Goal: Information Seeking & Learning: Learn about a topic

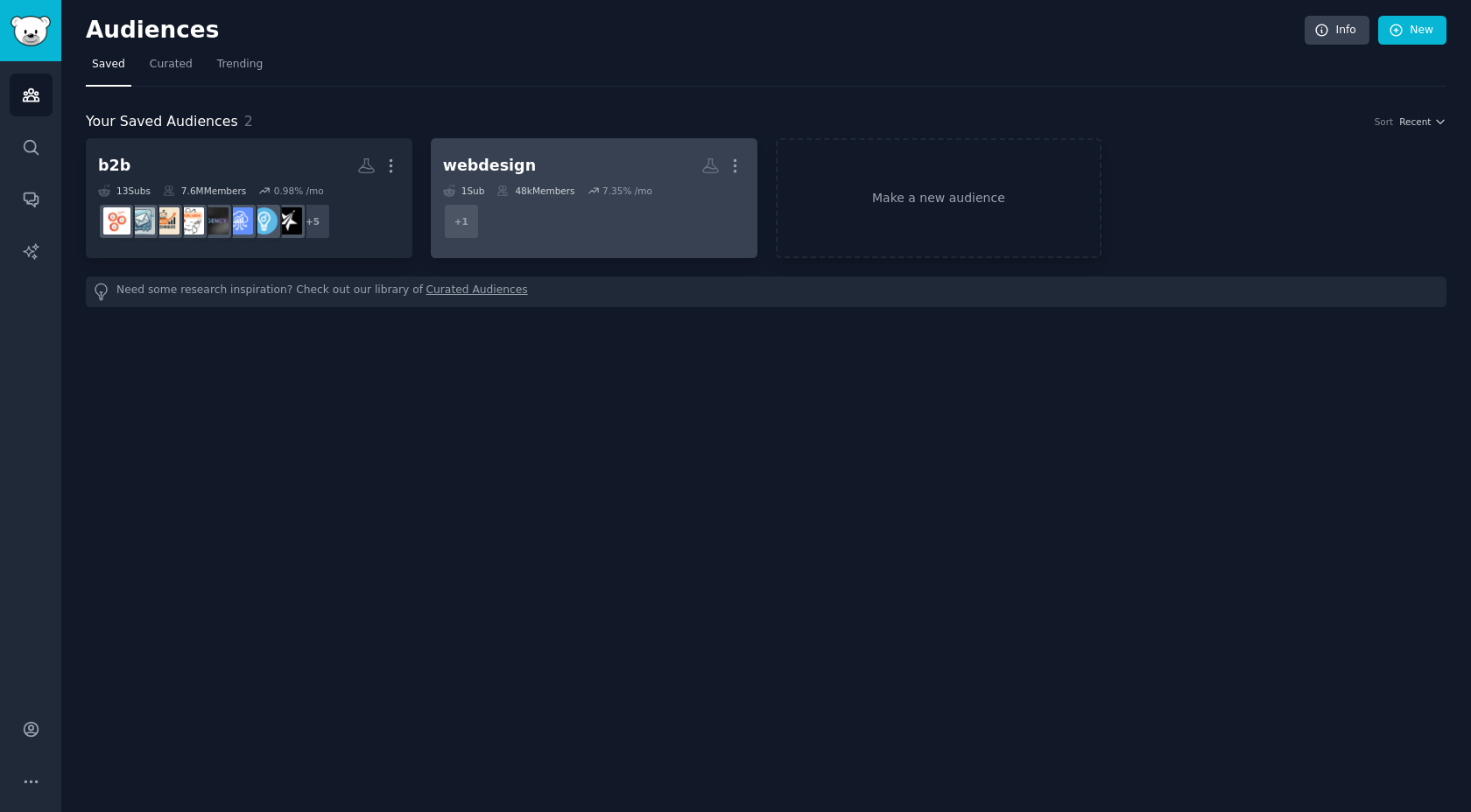
click at [635, 234] on dd "+ 1" at bounding box center [594, 222] width 302 height 49
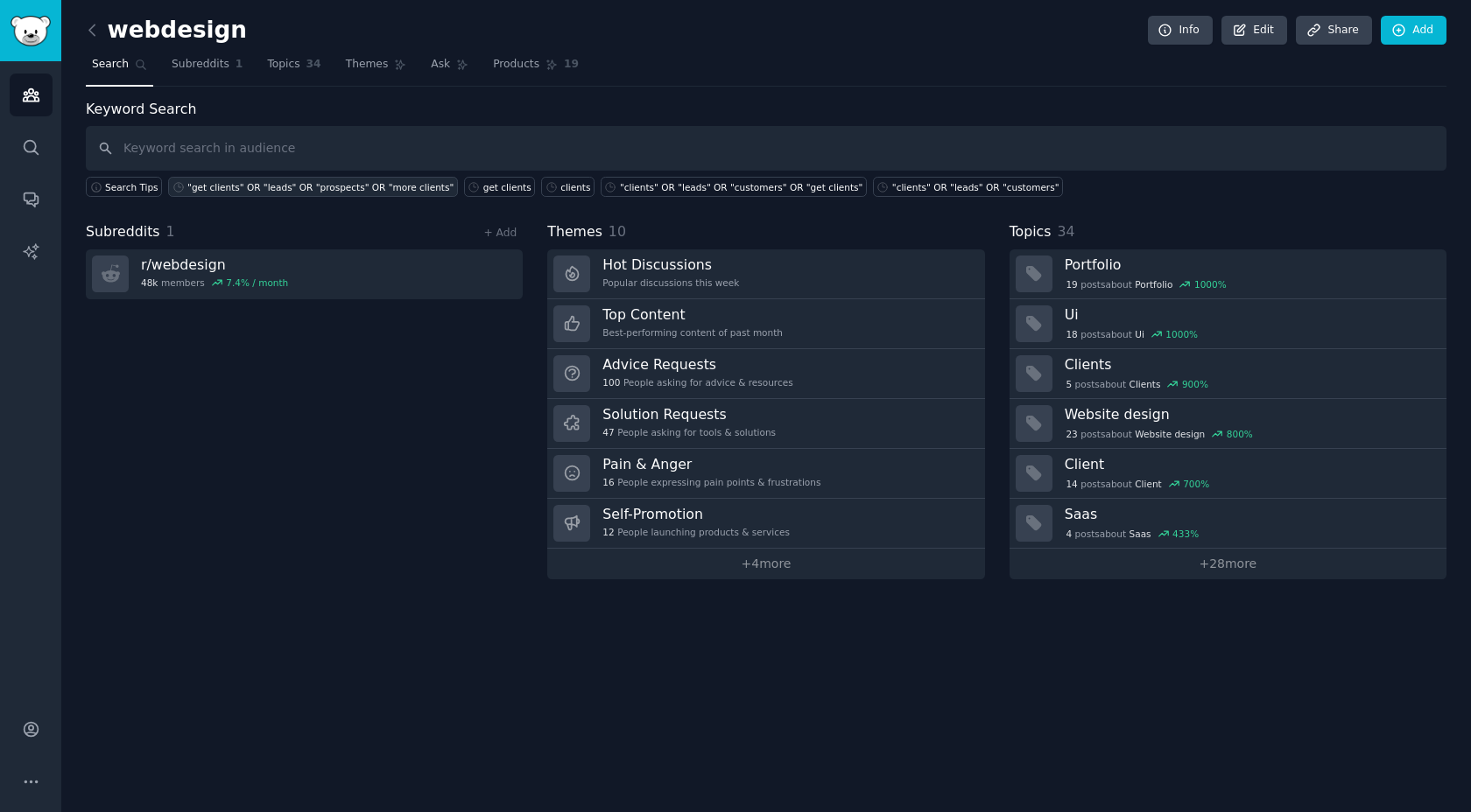
click at [263, 184] on div ""get clients" OR "leads" OR "prospects" OR "more clients"" at bounding box center [320, 187] width 266 height 12
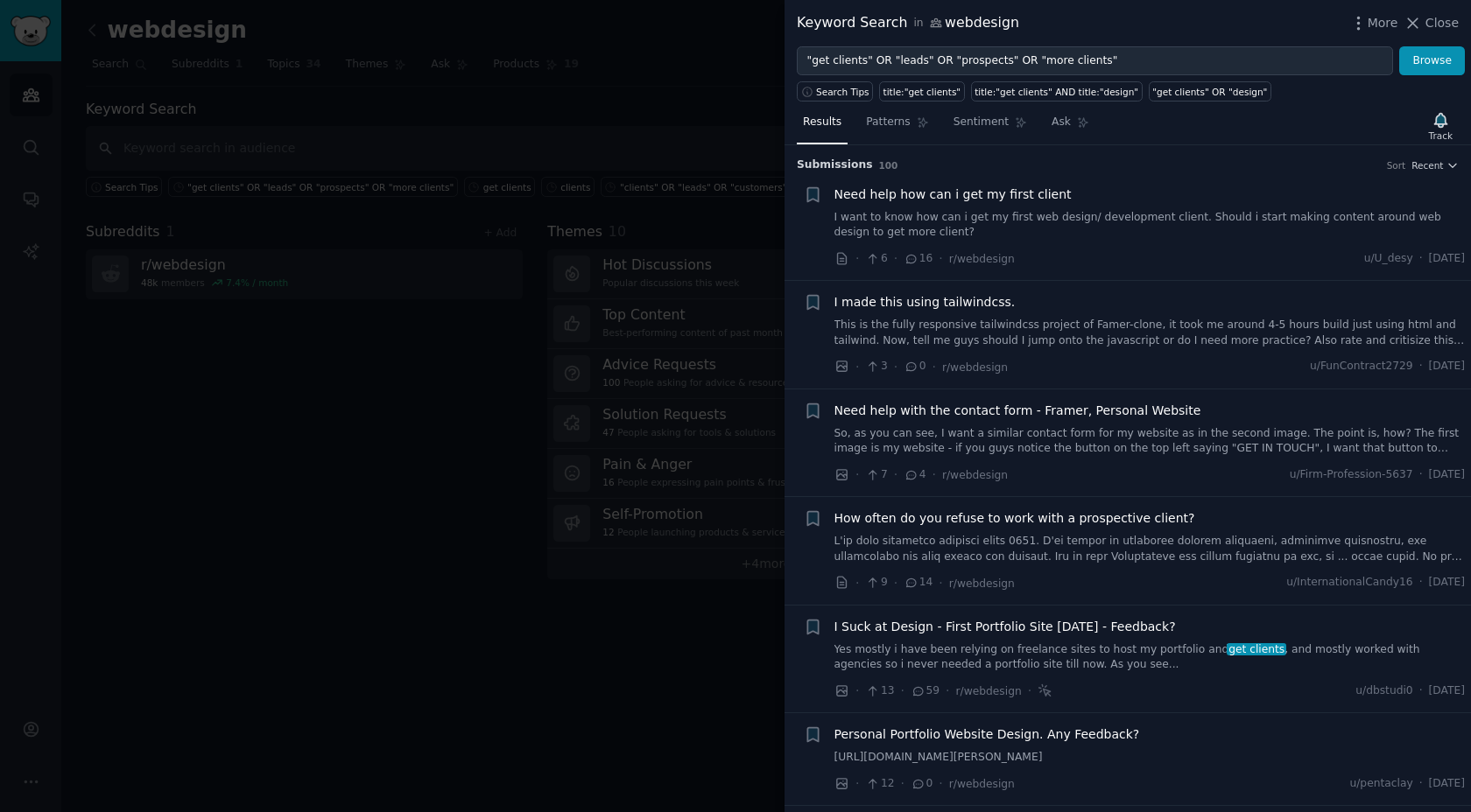
click at [942, 196] on span "Need help how can i get my first client" at bounding box center [953, 194] width 237 height 18
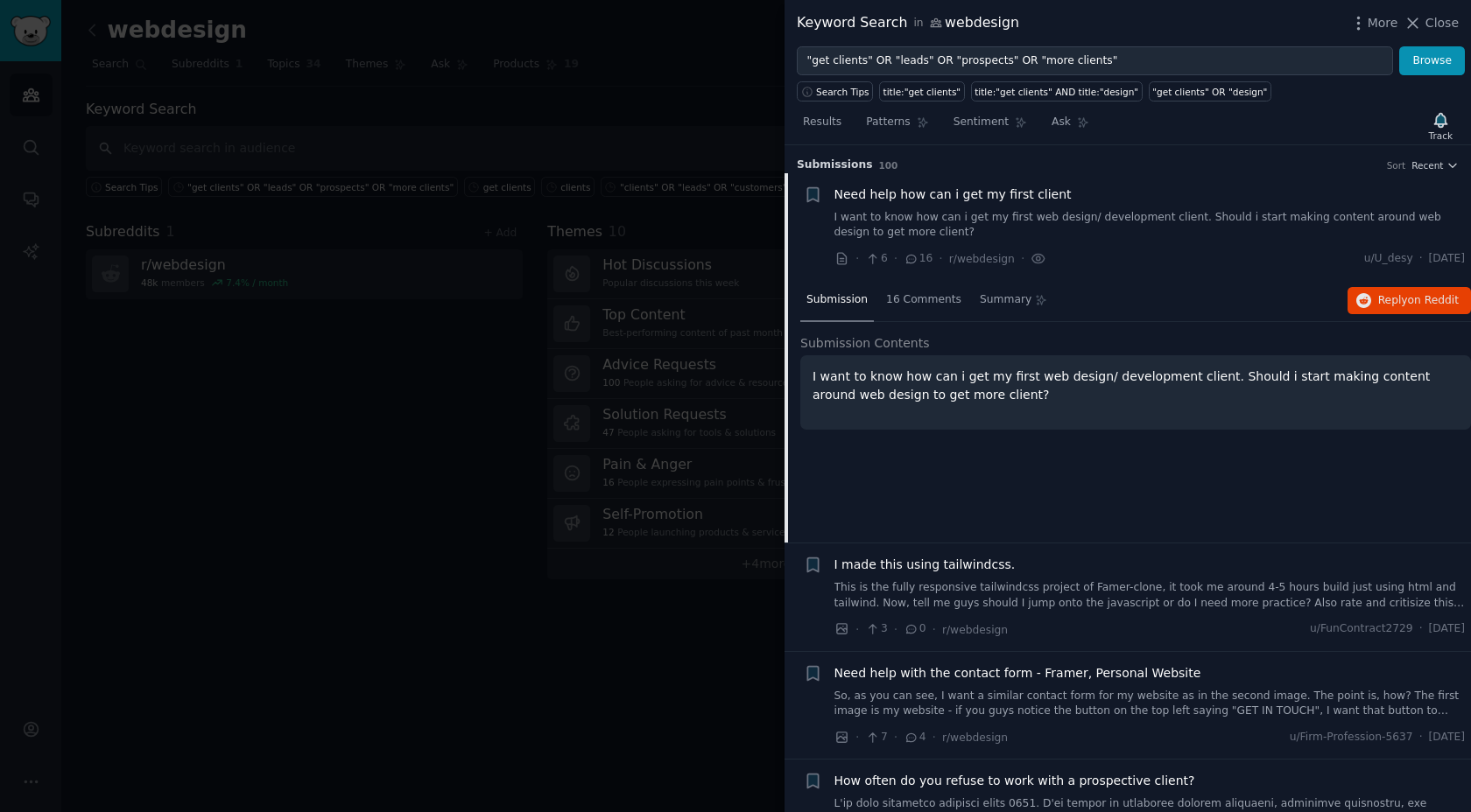
scroll to position [28, 0]
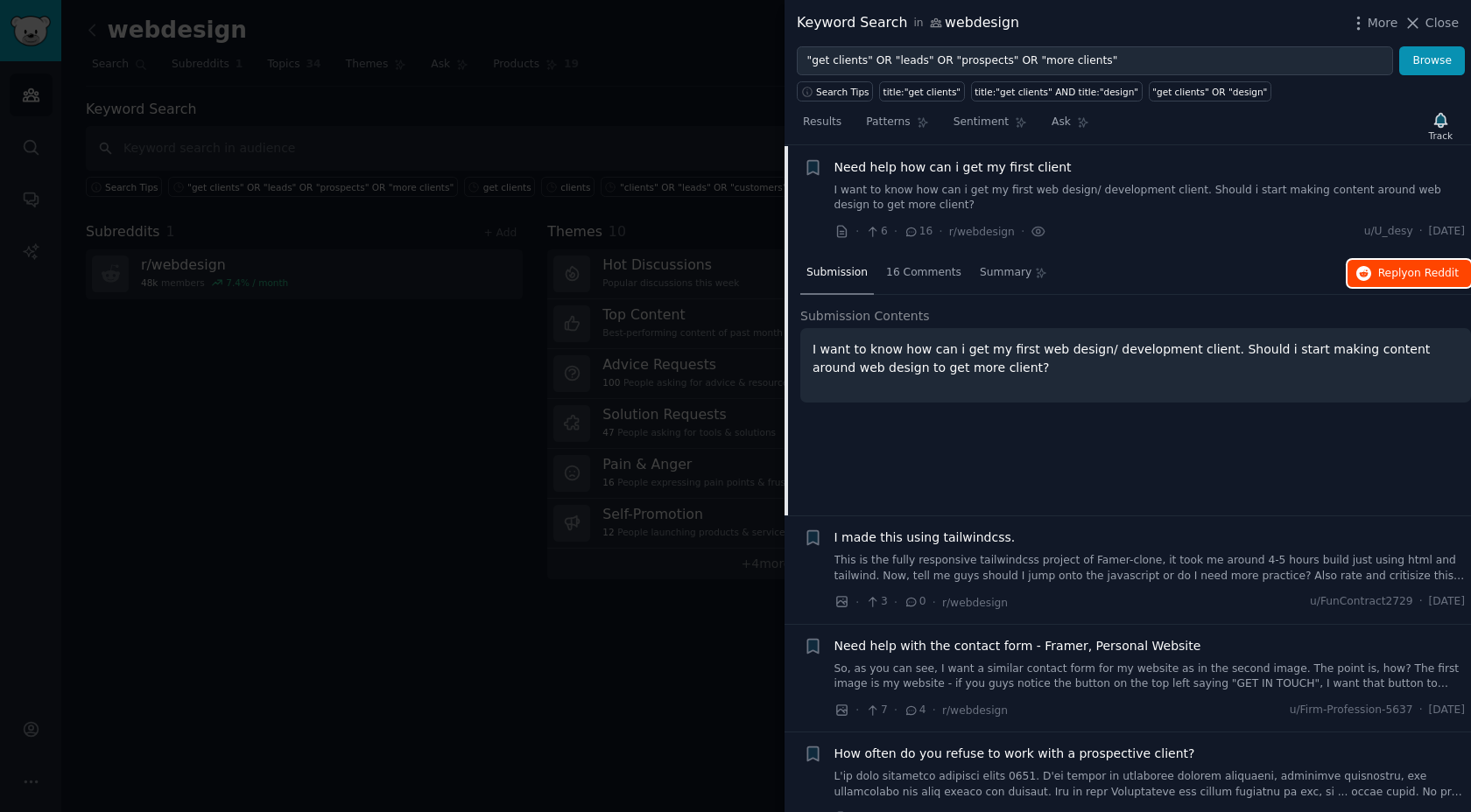
click at [1378, 275] on span "Reply on Reddit" at bounding box center [1418, 273] width 81 height 16
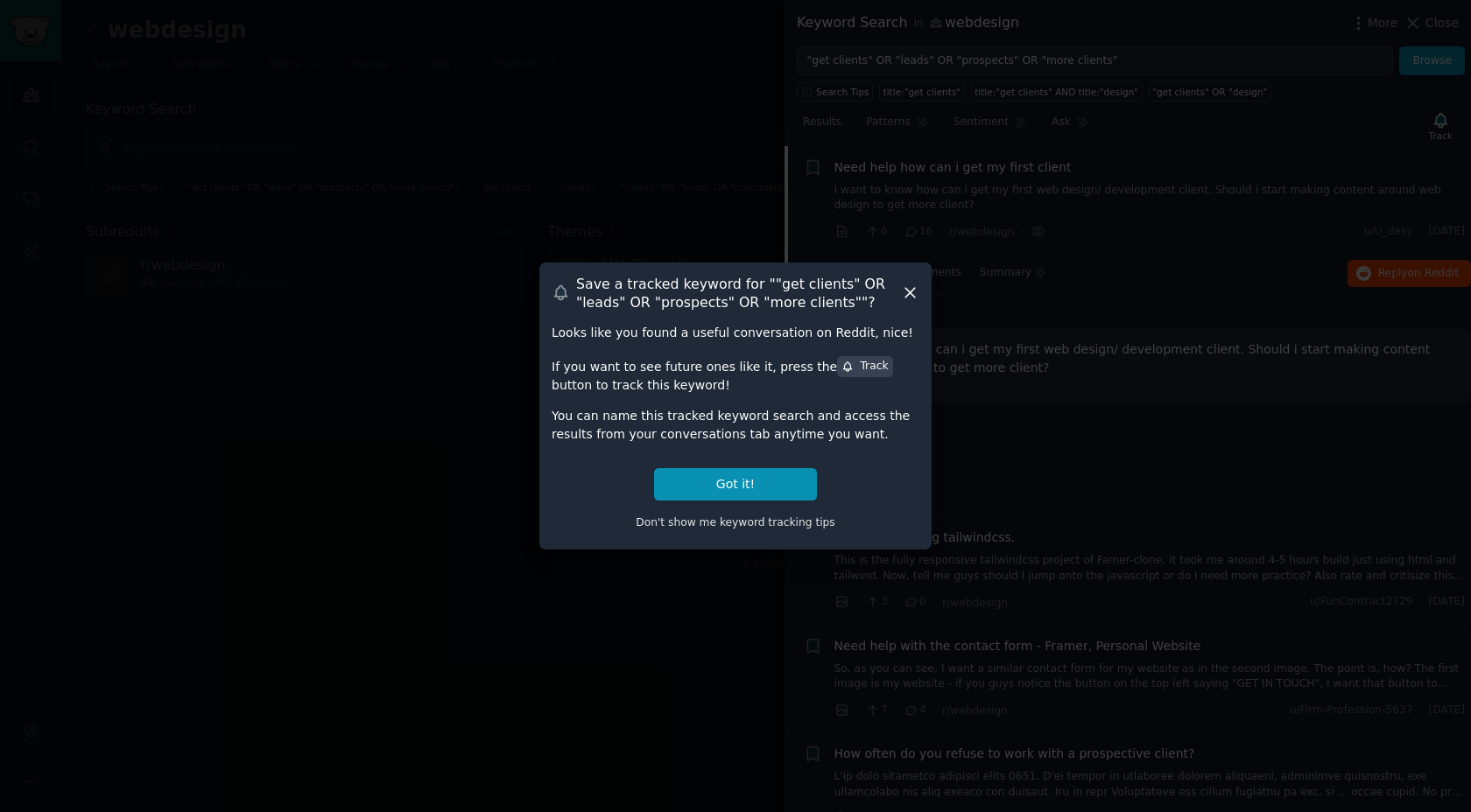
click at [912, 287] on icon at bounding box center [909, 292] width 18 height 18
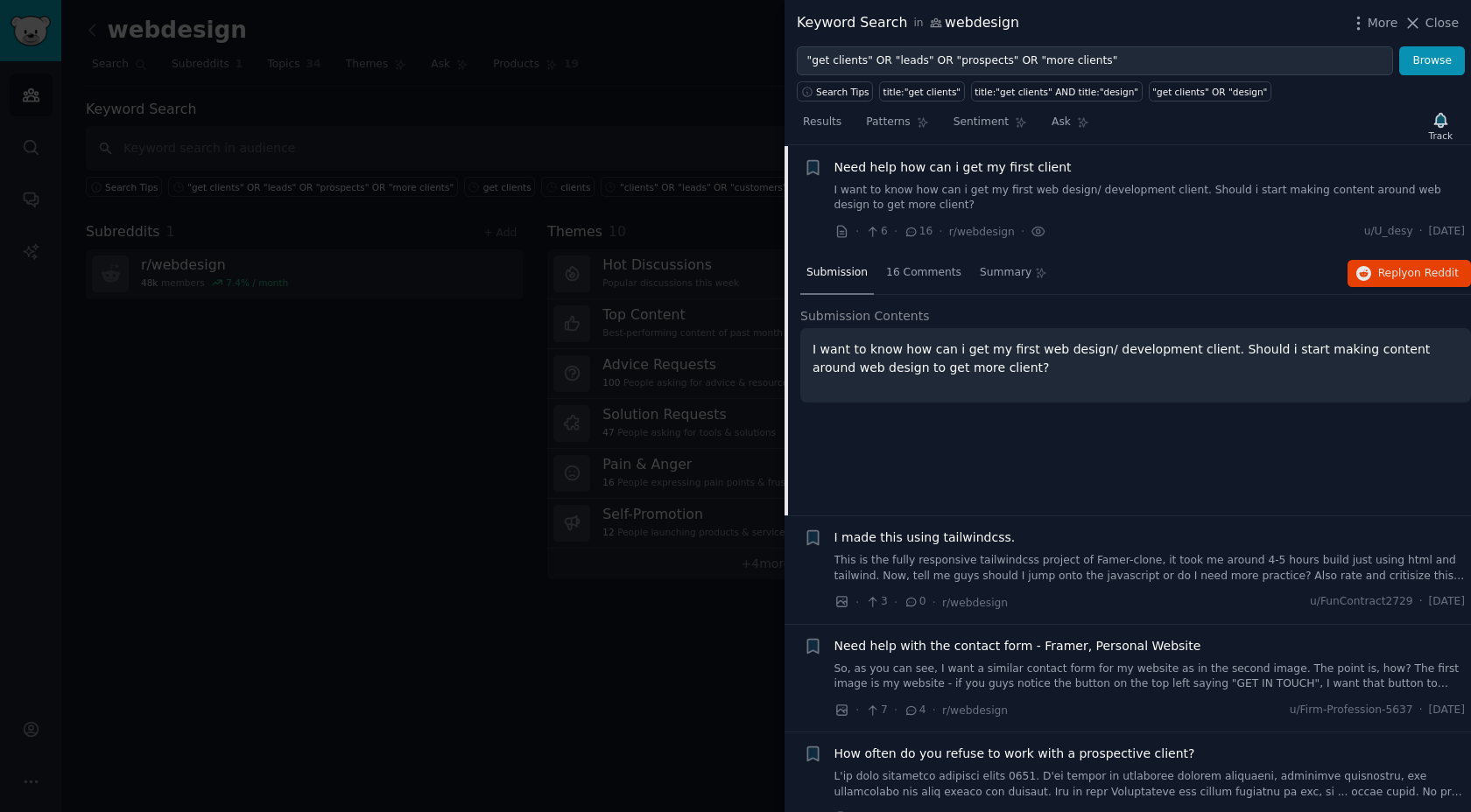
click at [1063, 174] on div "Need help how can i get my first client" at bounding box center [1149, 167] width 631 height 18
click at [1035, 194] on link "I want to know how can i get my first web design/ development client. Should i …" at bounding box center [1149, 198] width 631 height 30
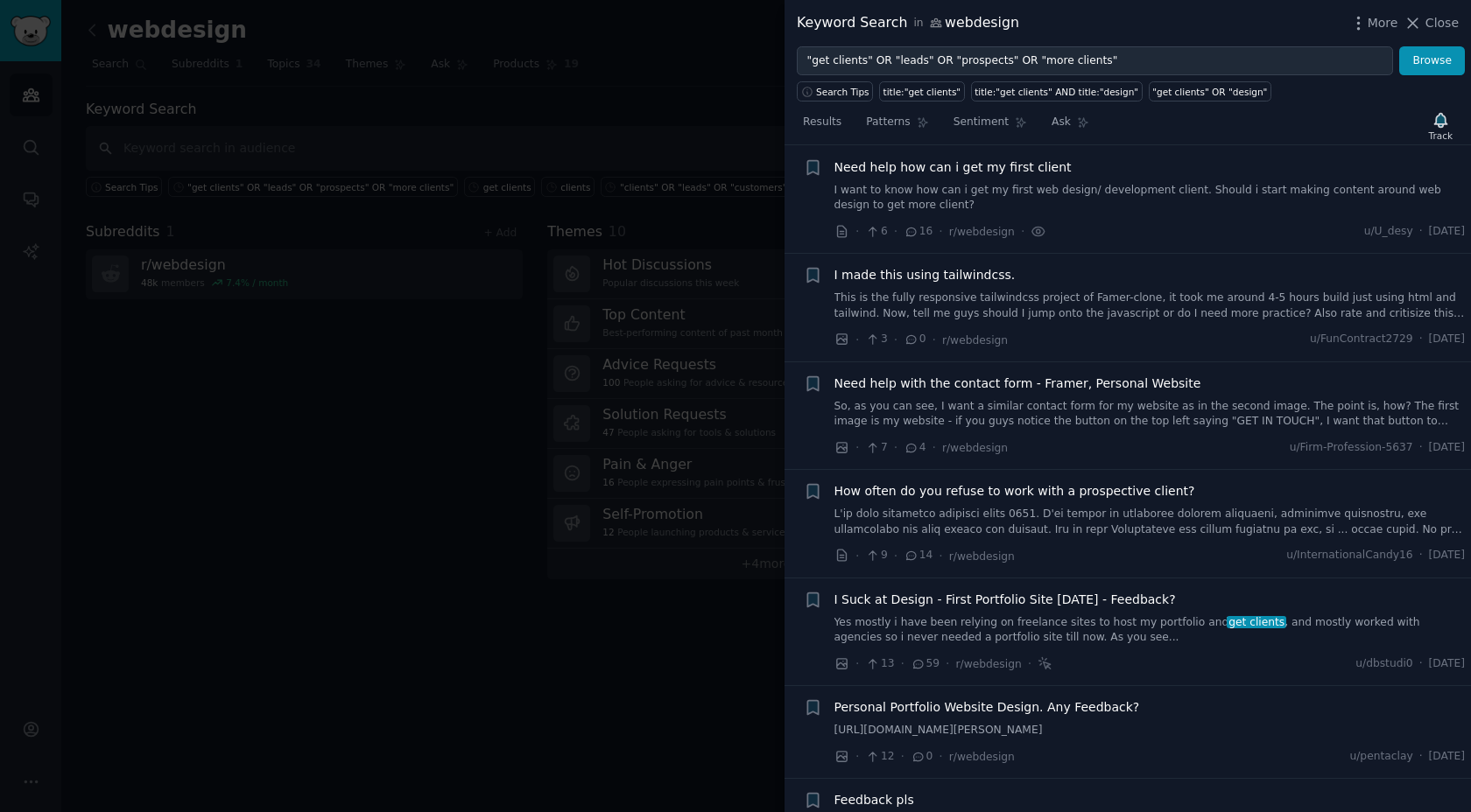
click at [568, 62] on div at bounding box center [736, 406] width 1471 height 812
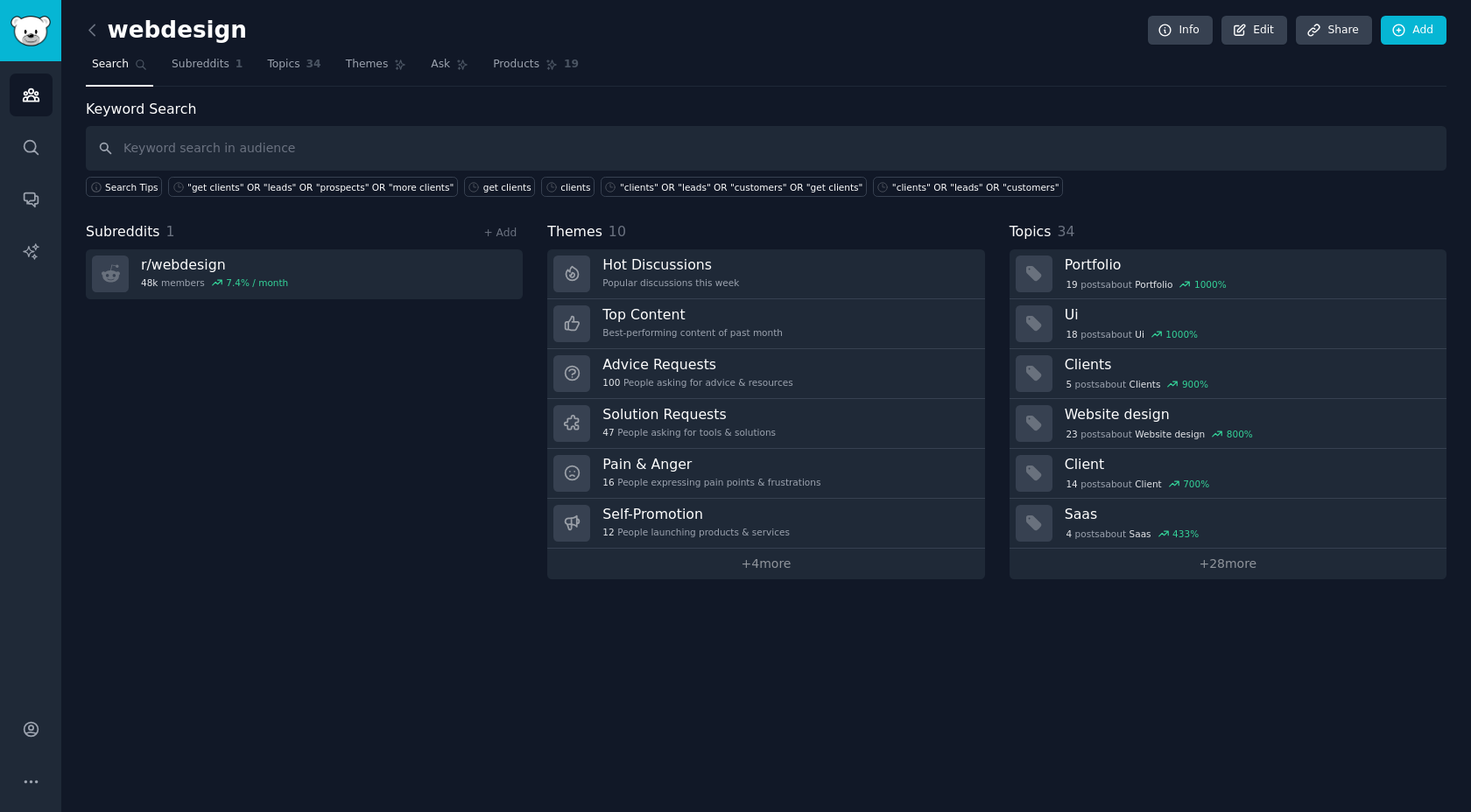
click at [100, 42] on link at bounding box center [96, 31] width 22 height 28
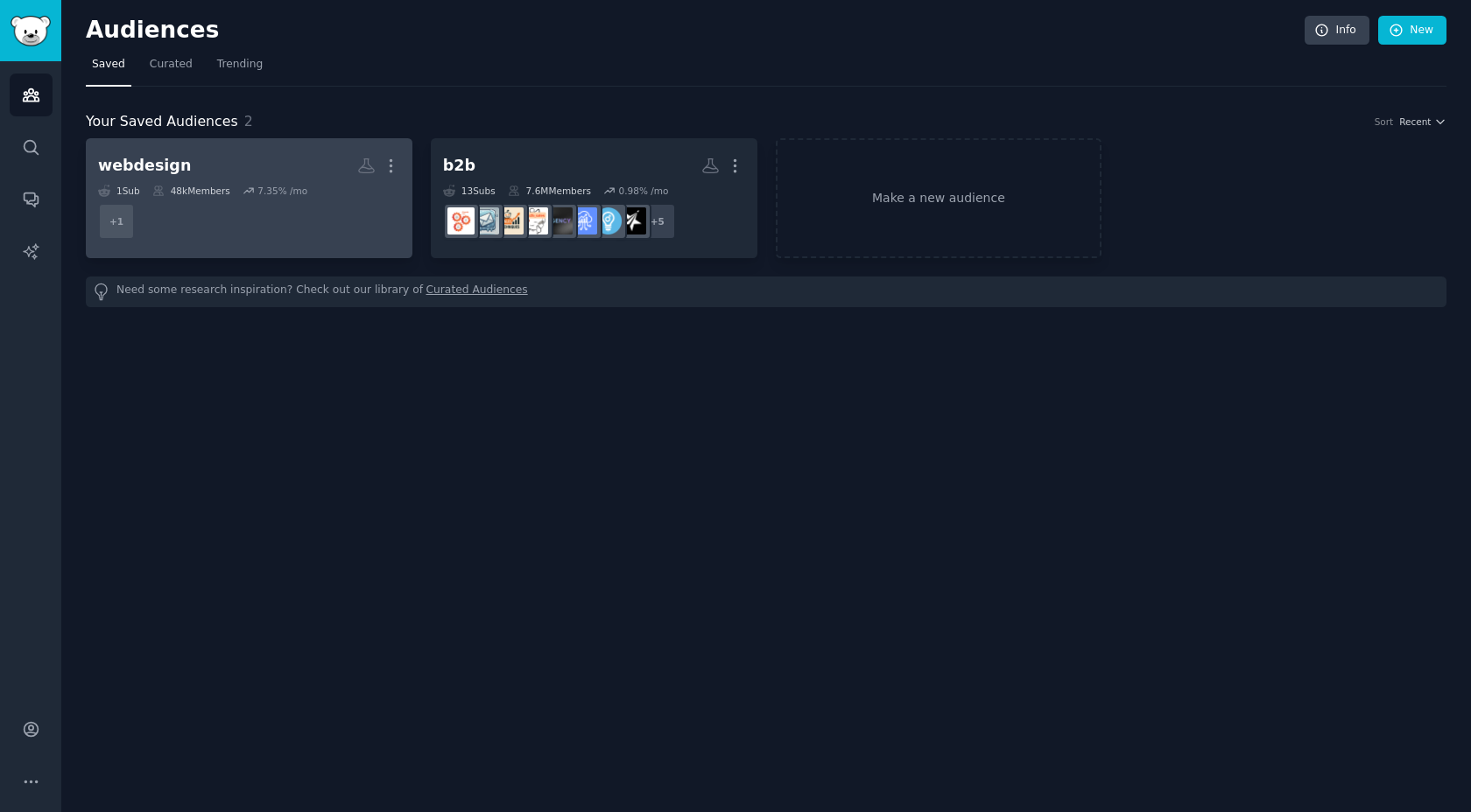
click at [175, 140] on link "webdesign More 1 Sub 48k Members 7.35 % /mo + 1" at bounding box center [249, 198] width 326 height 120
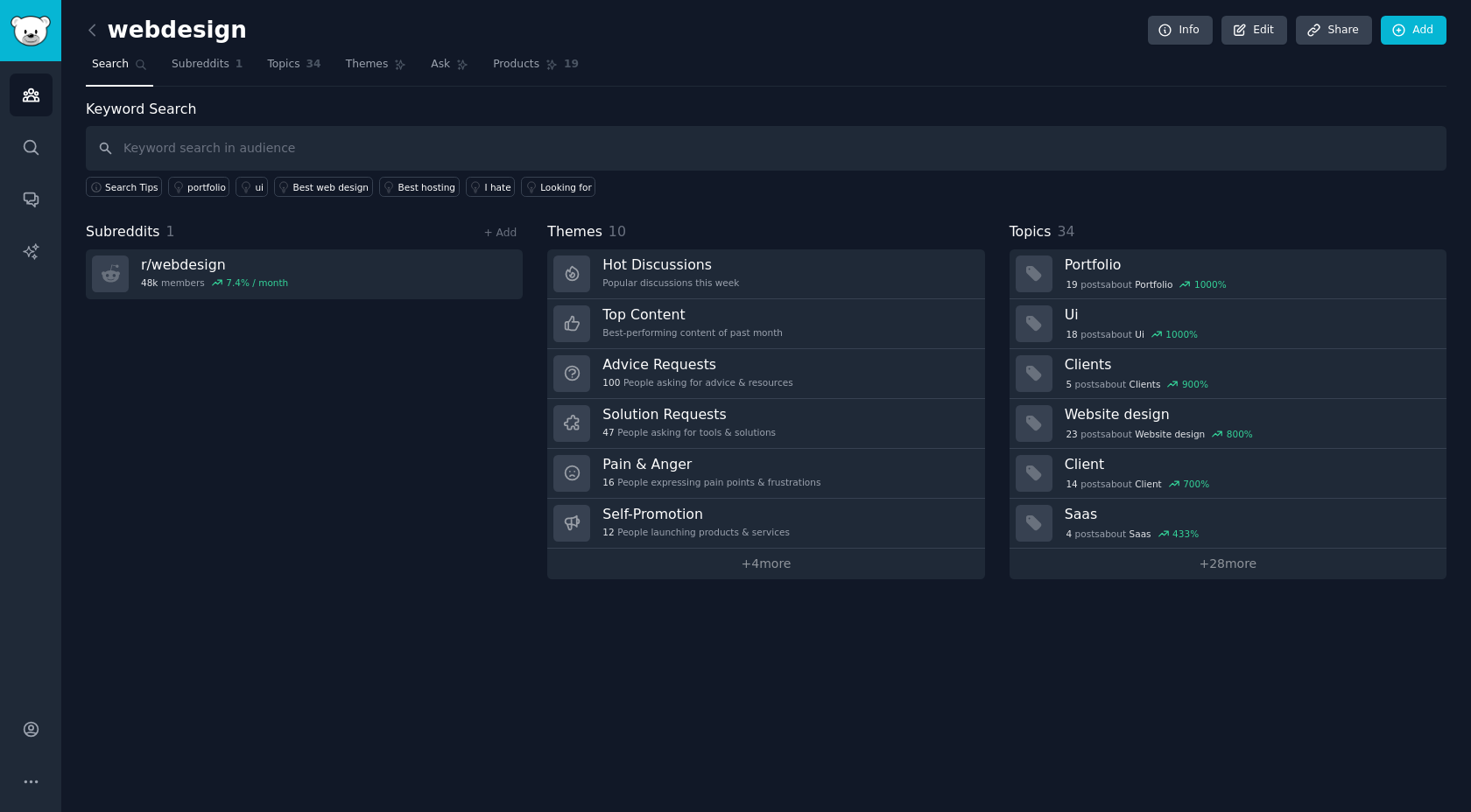
click at [101, 37] on link at bounding box center [96, 31] width 22 height 28
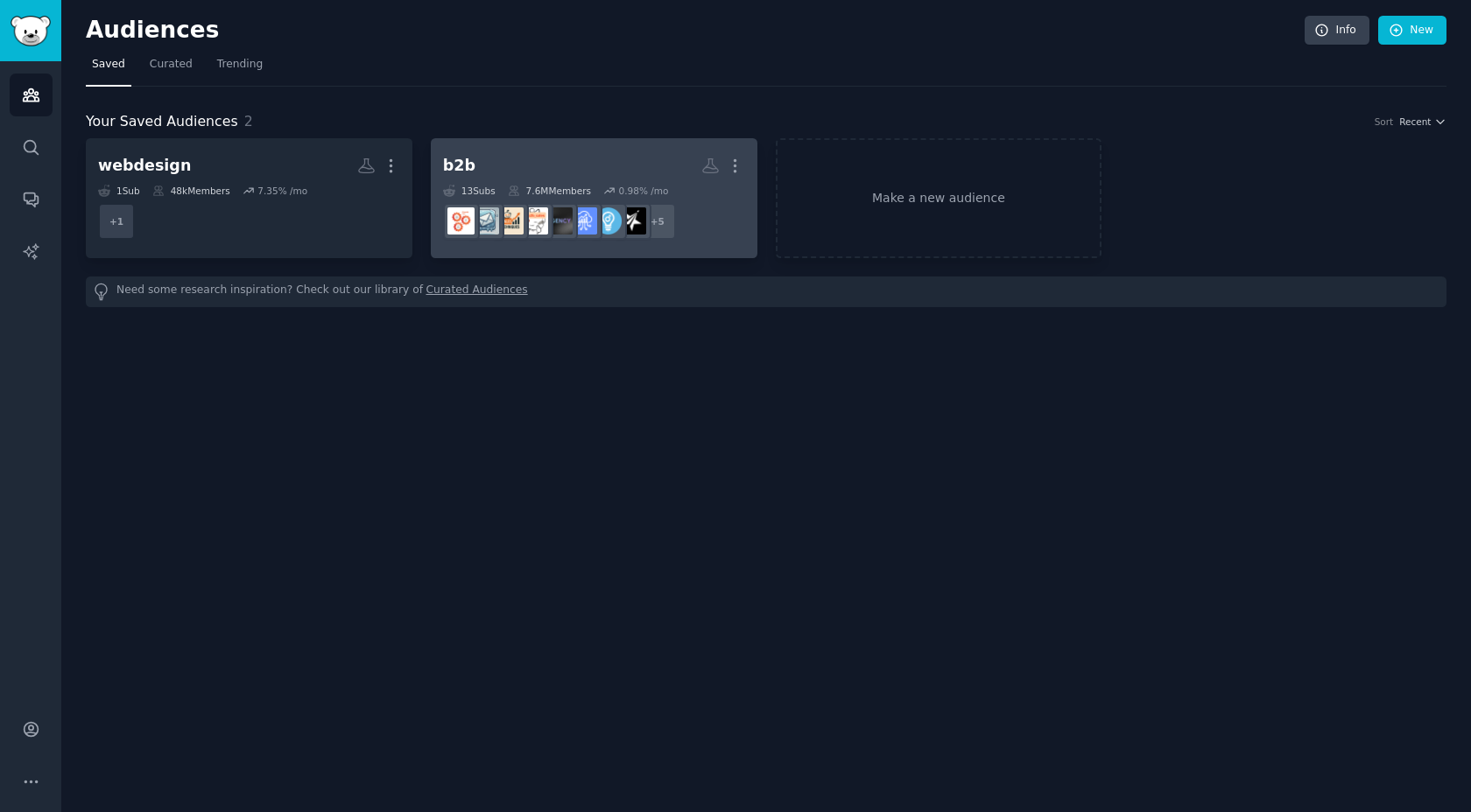
click at [538, 168] on h2 "b2b More" at bounding box center [594, 166] width 302 height 30
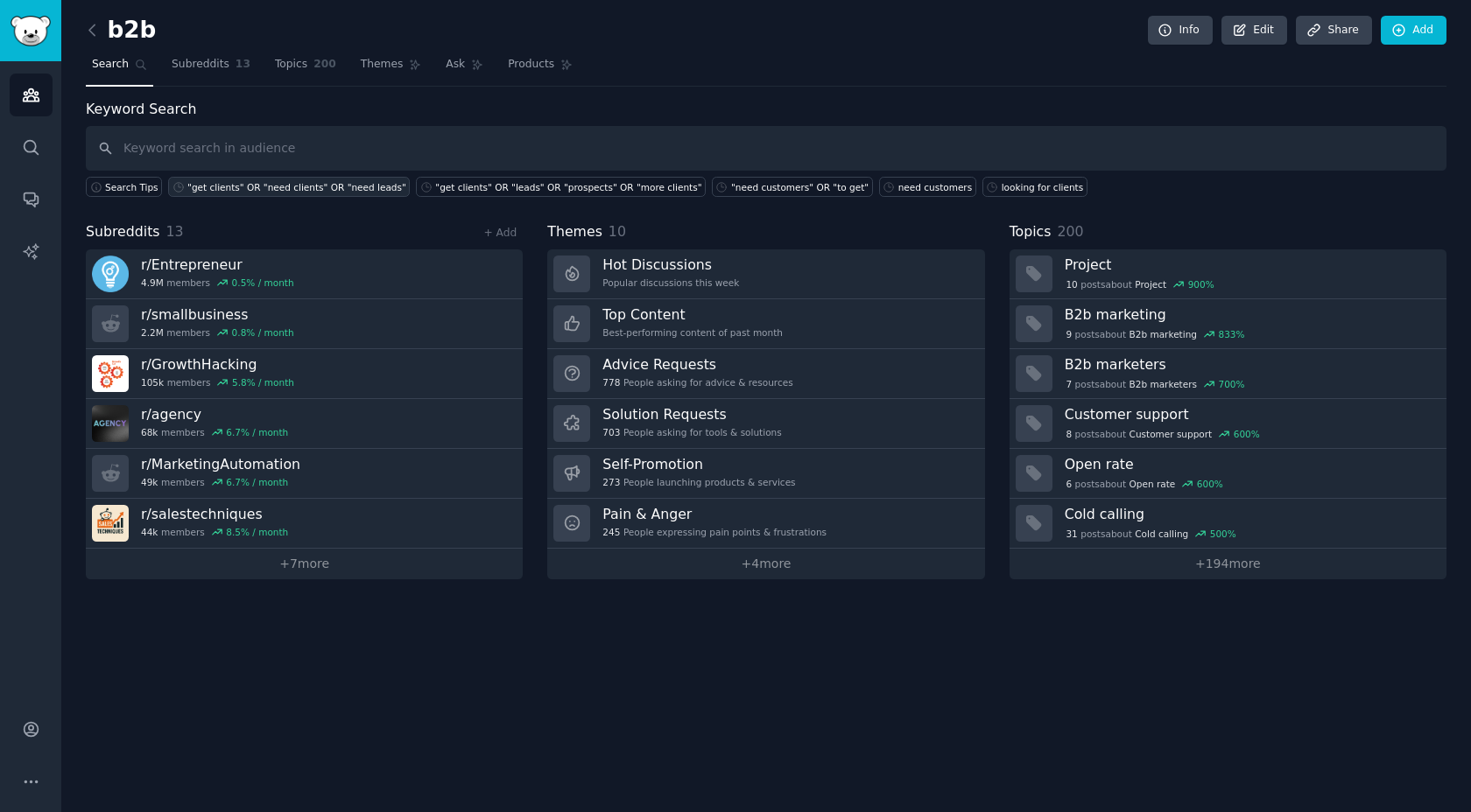
click at [267, 176] on link ""get clients" OR "need clients" OR "need leads"" at bounding box center [289, 186] width 242 height 20
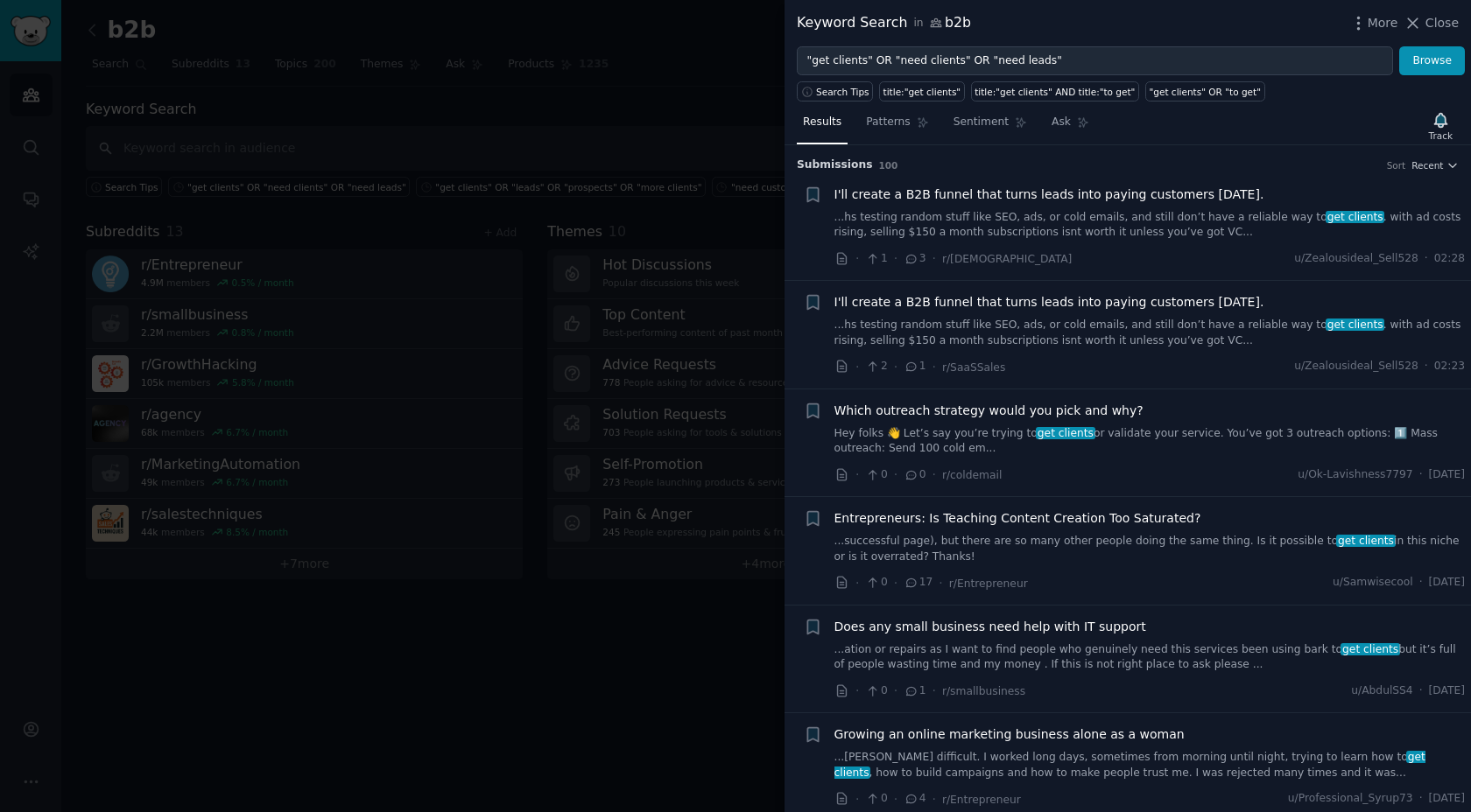
click at [683, 325] on div at bounding box center [736, 406] width 1471 height 812
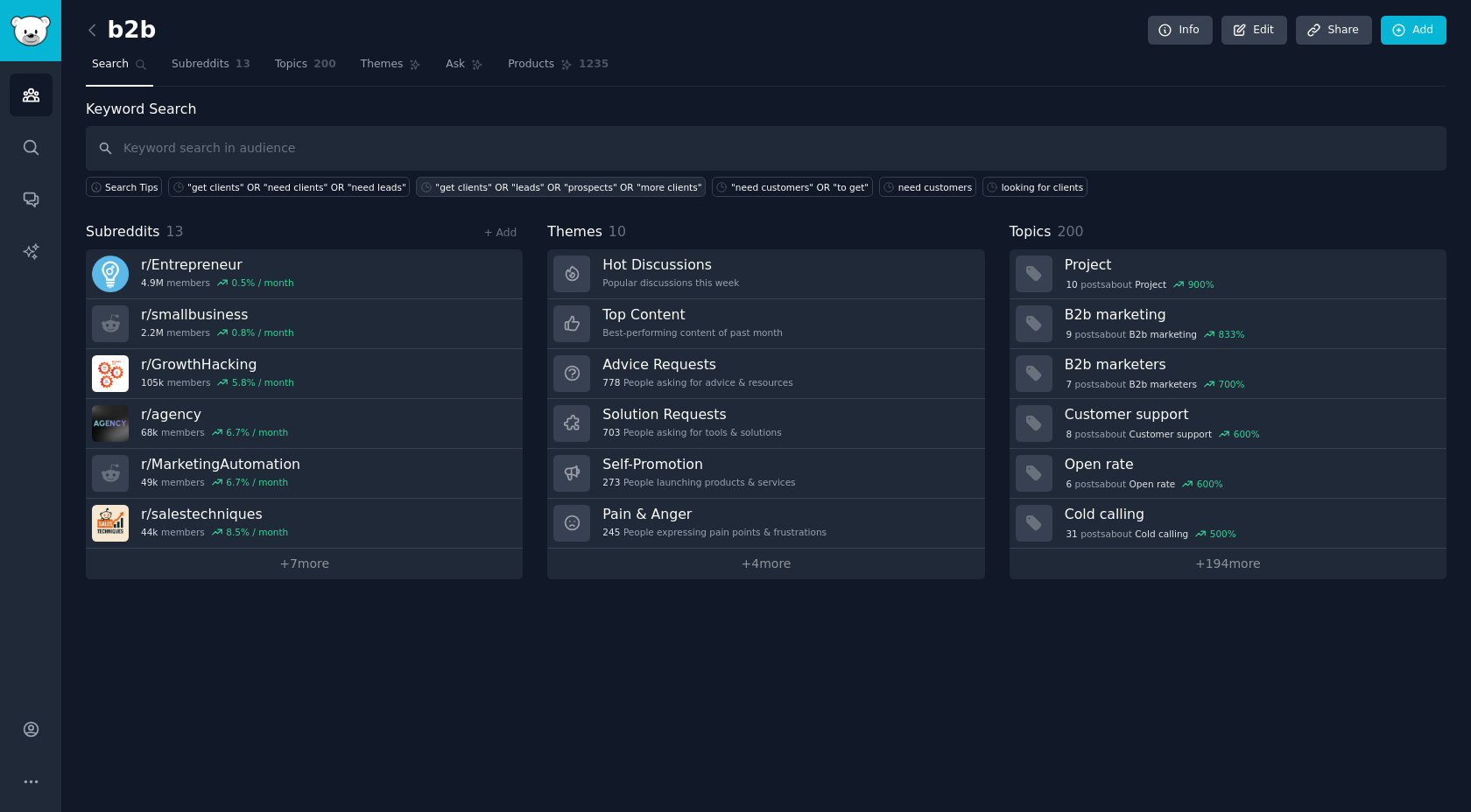
click at [574, 187] on div ""get clients" OR "leads" OR "prospects" OR "more clients"" at bounding box center [568, 187] width 266 height 12
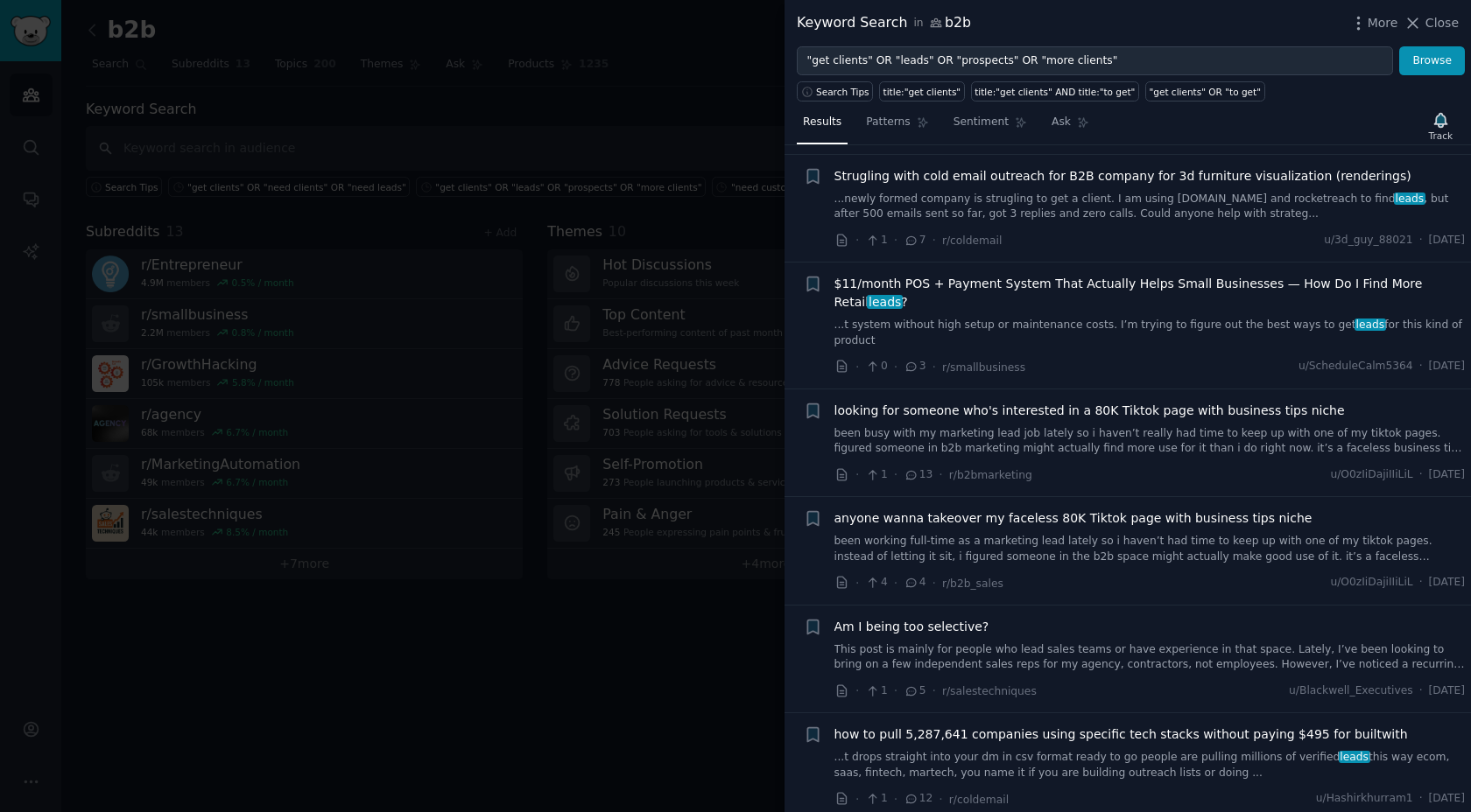
scroll to position [2079, 0]
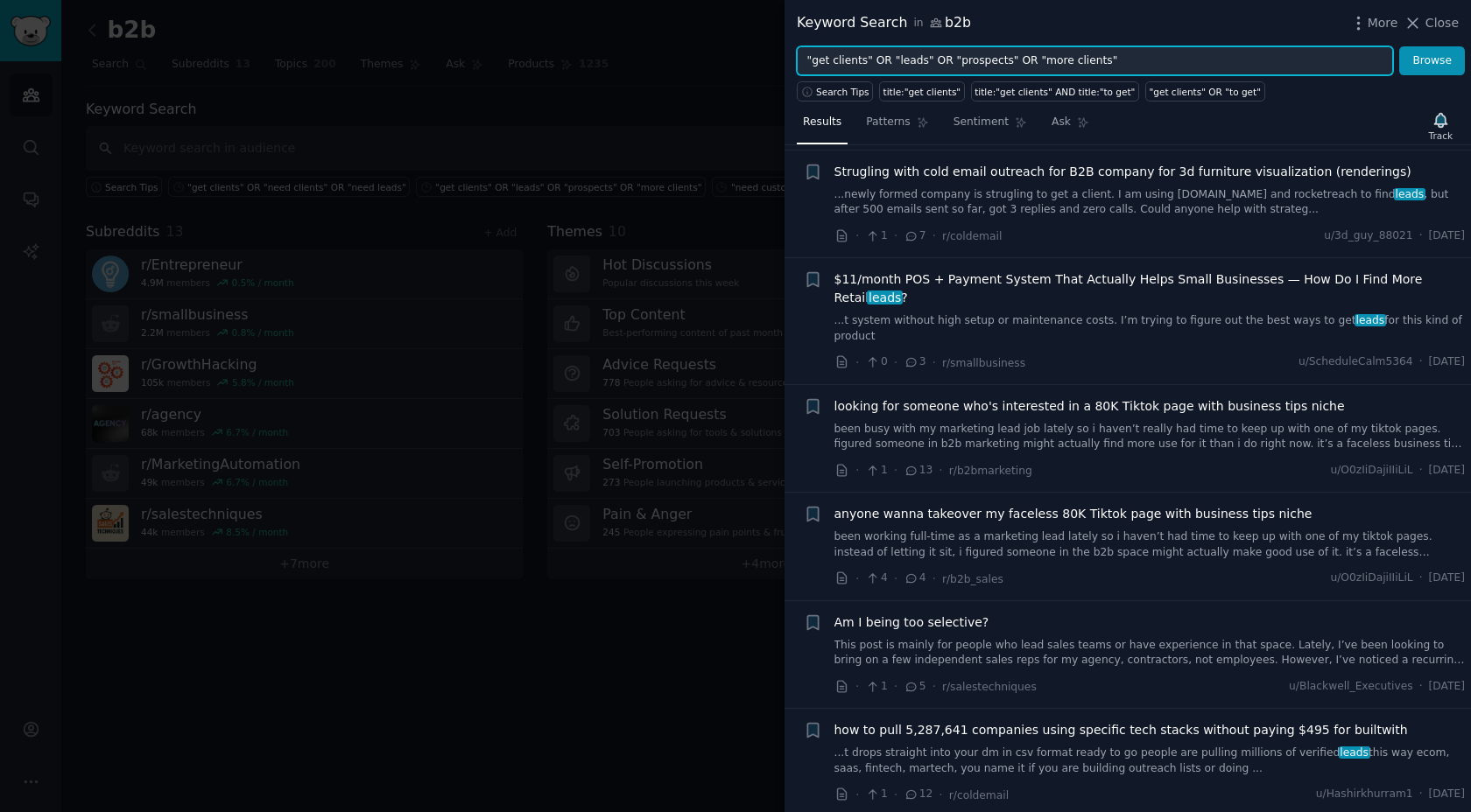
click at [1026, 50] on input ""get clients" OR "leads" OR "prospects" OR "more clients"" at bounding box center [1094, 61] width 596 height 29
paste input "("get clients" OR "get more clients" OR "find clients" OR "find customers" OR "…"
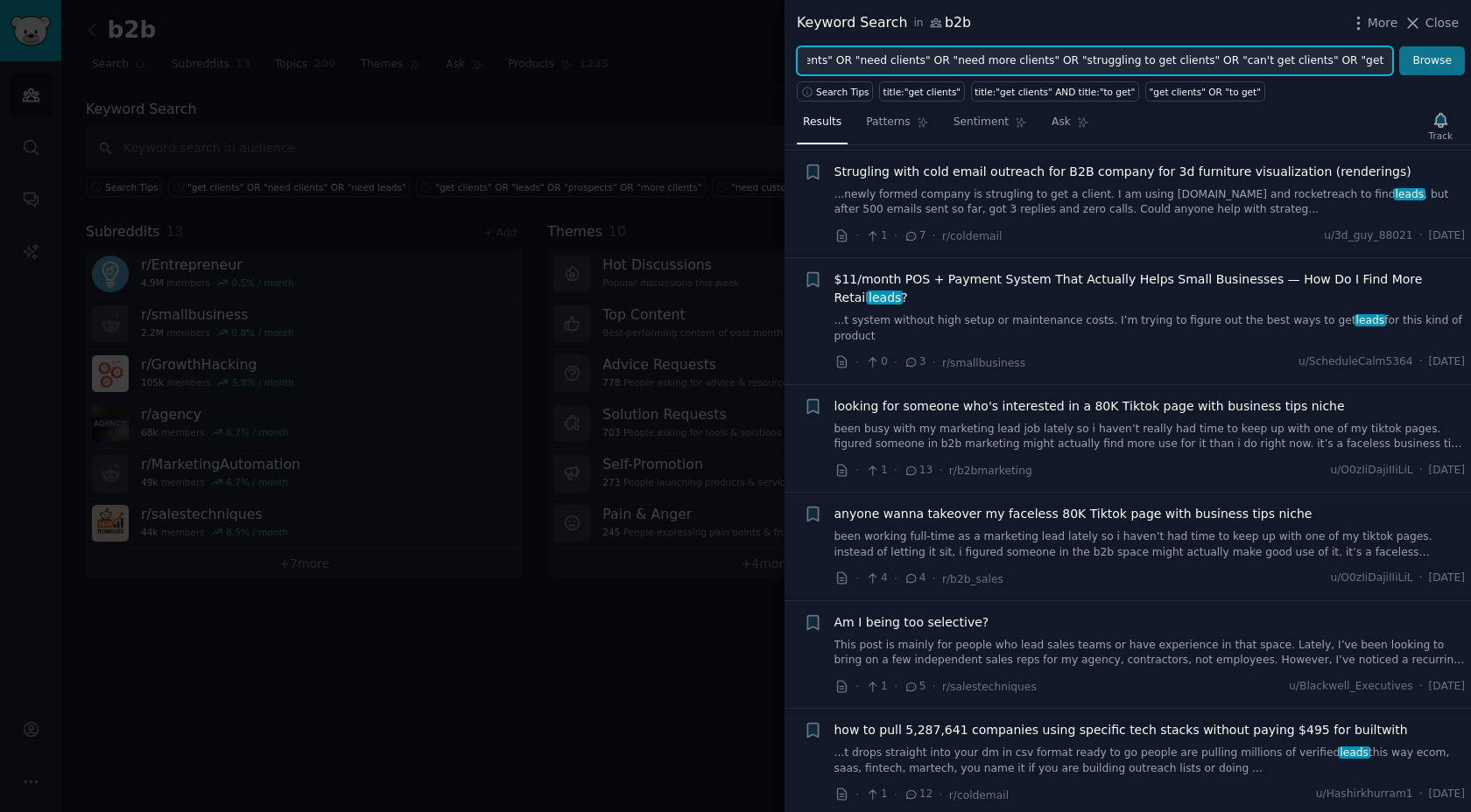
type input "("get clients" OR "get more clients" OR "find clients" OR "find customers" OR "…"
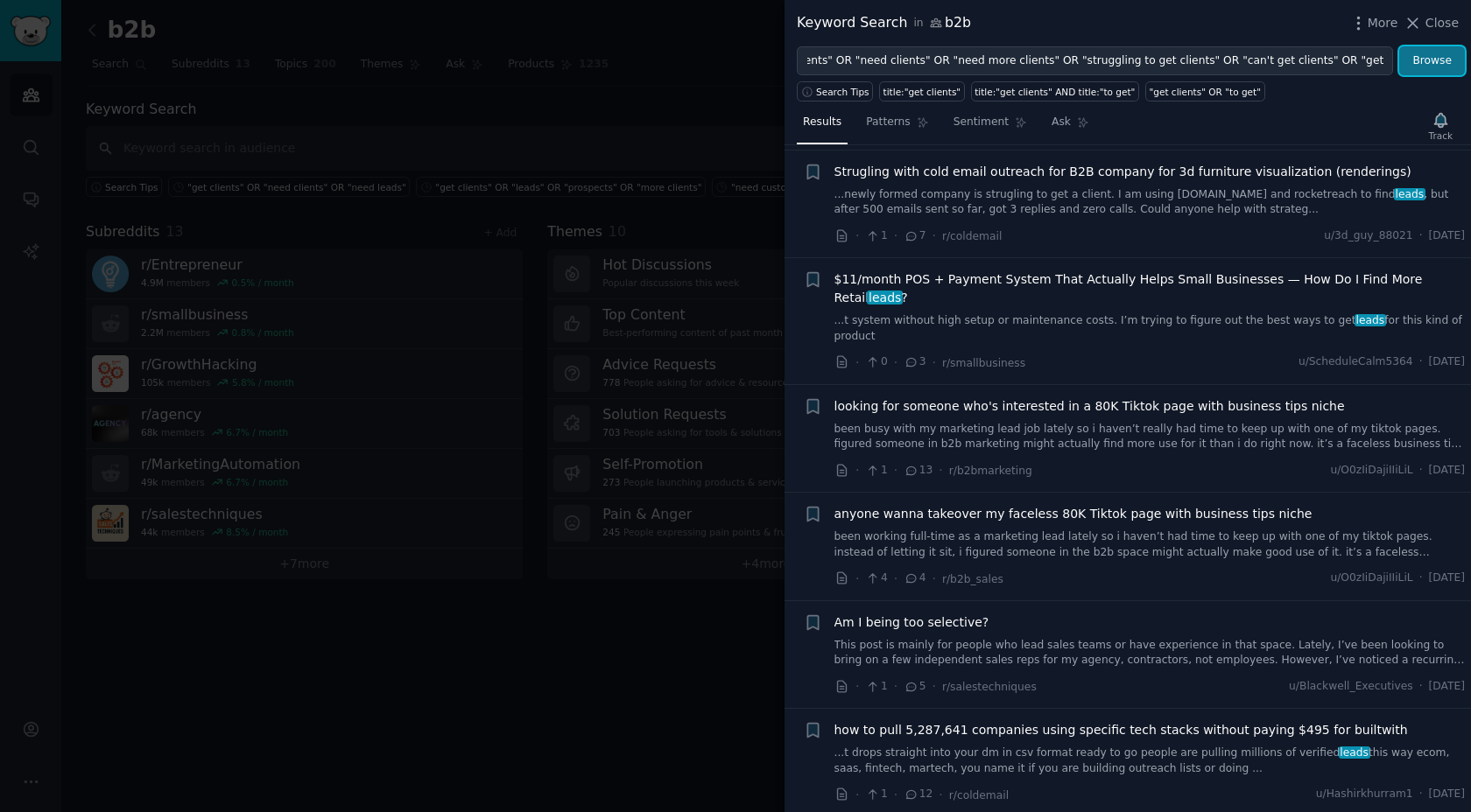
click at [1439, 59] on button "Browse" at bounding box center [1431, 61] width 65 height 29
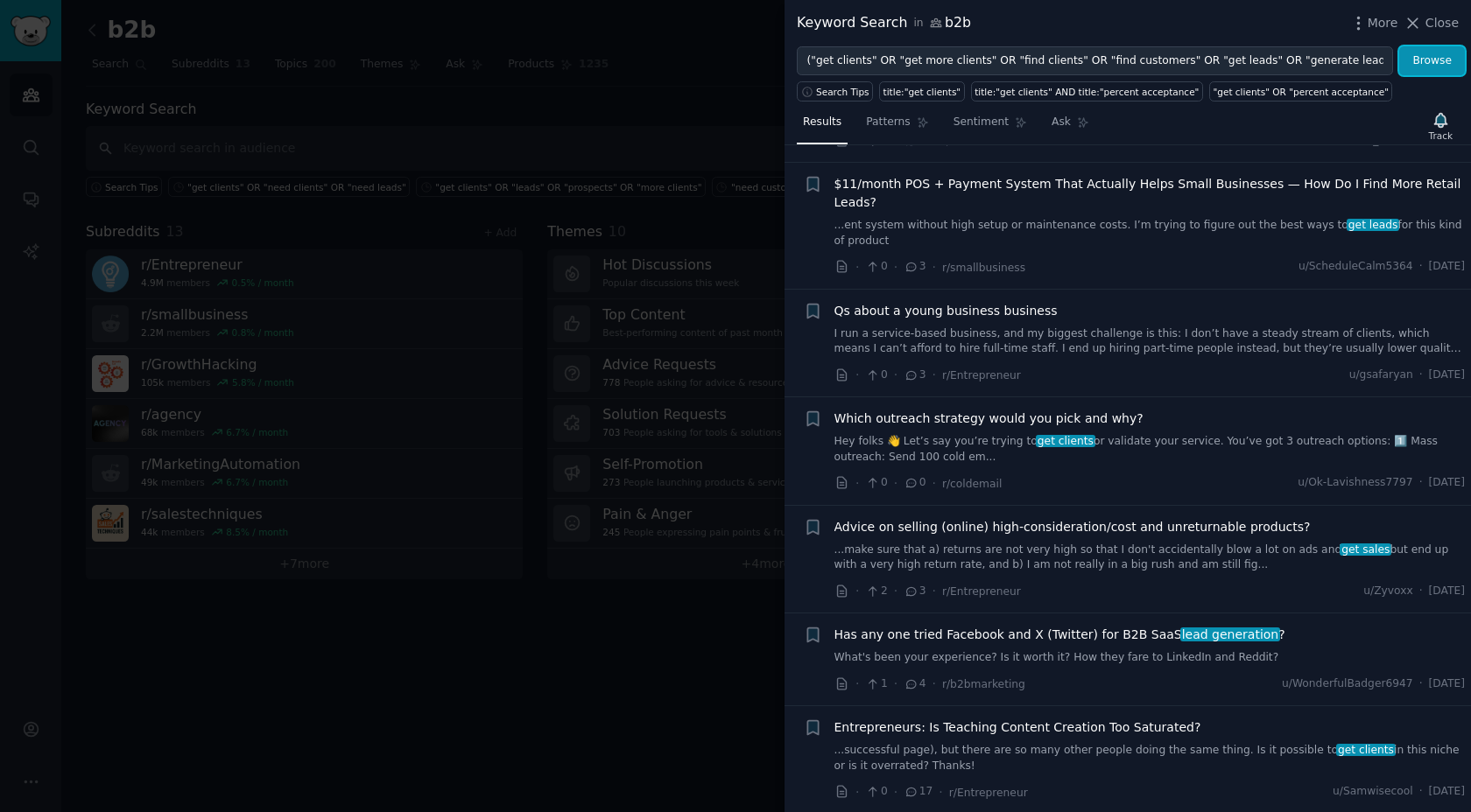
scroll to position [407, 0]
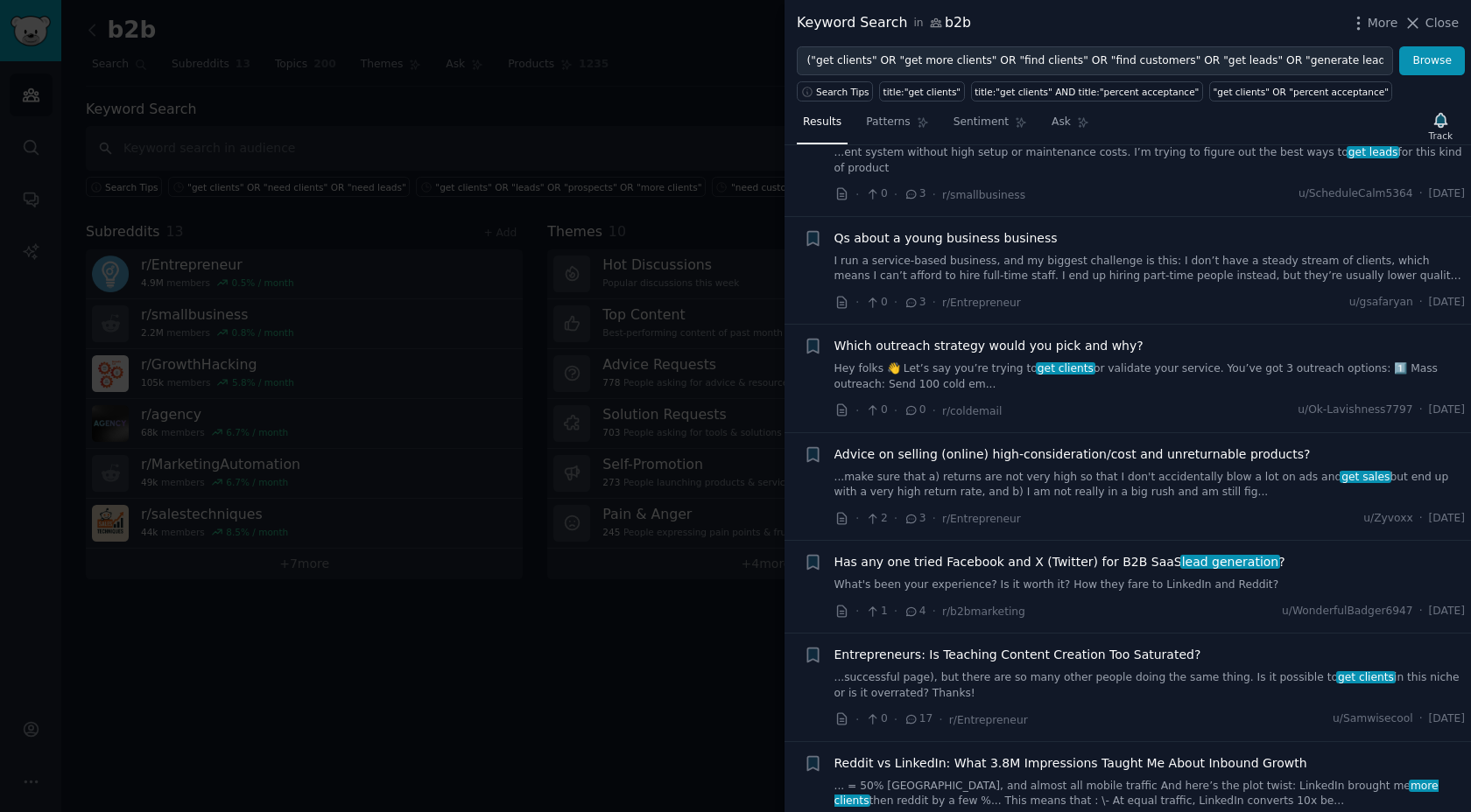
click at [971, 449] on span "Advice on selling (online) high-consideration/cost and unreturnable products?" at bounding box center [1072, 454] width 476 height 18
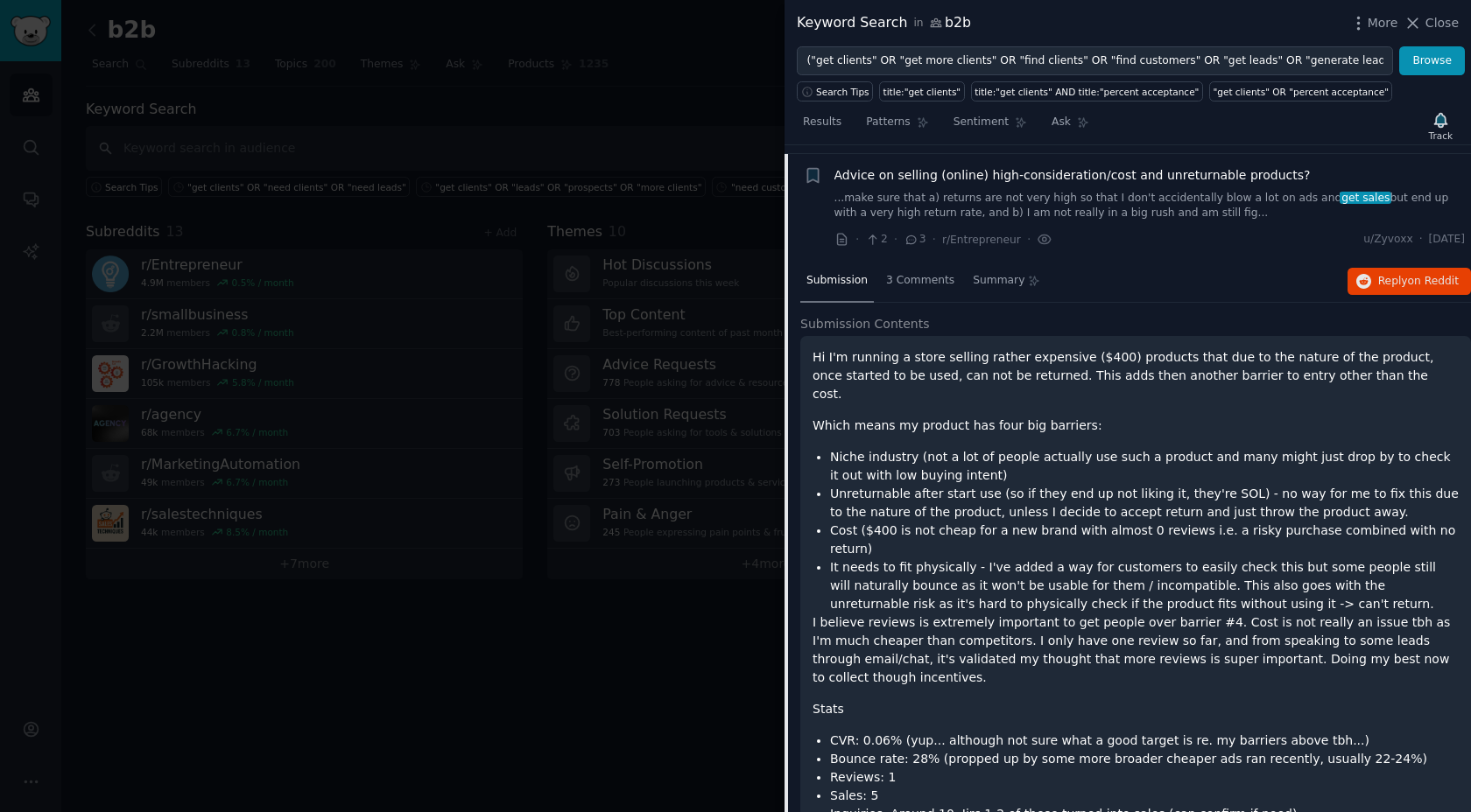
scroll to position [694, 0]
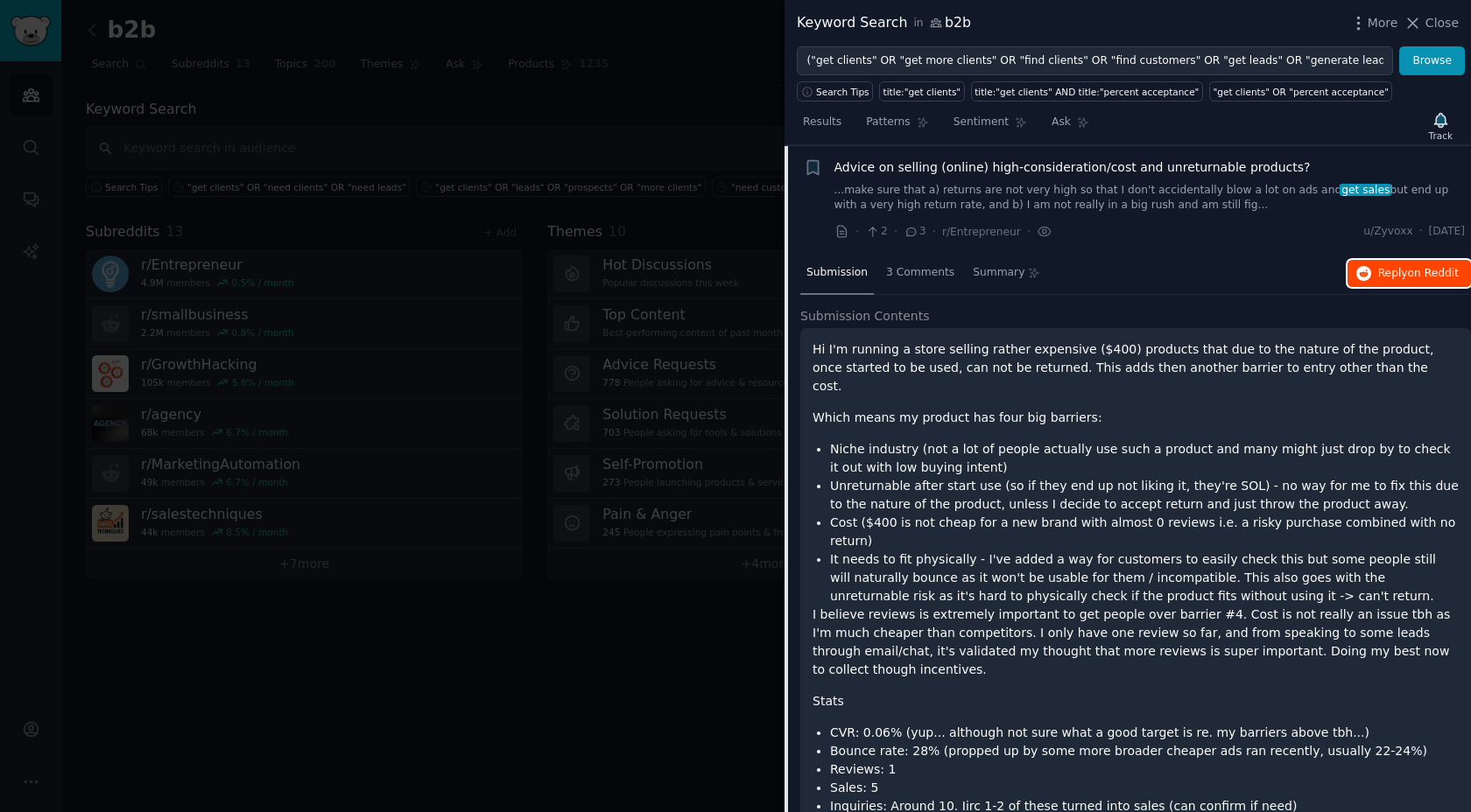
click at [1390, 267] on span "Reply on Reddit" at bounding box center [1418, 273] width 81 height 16
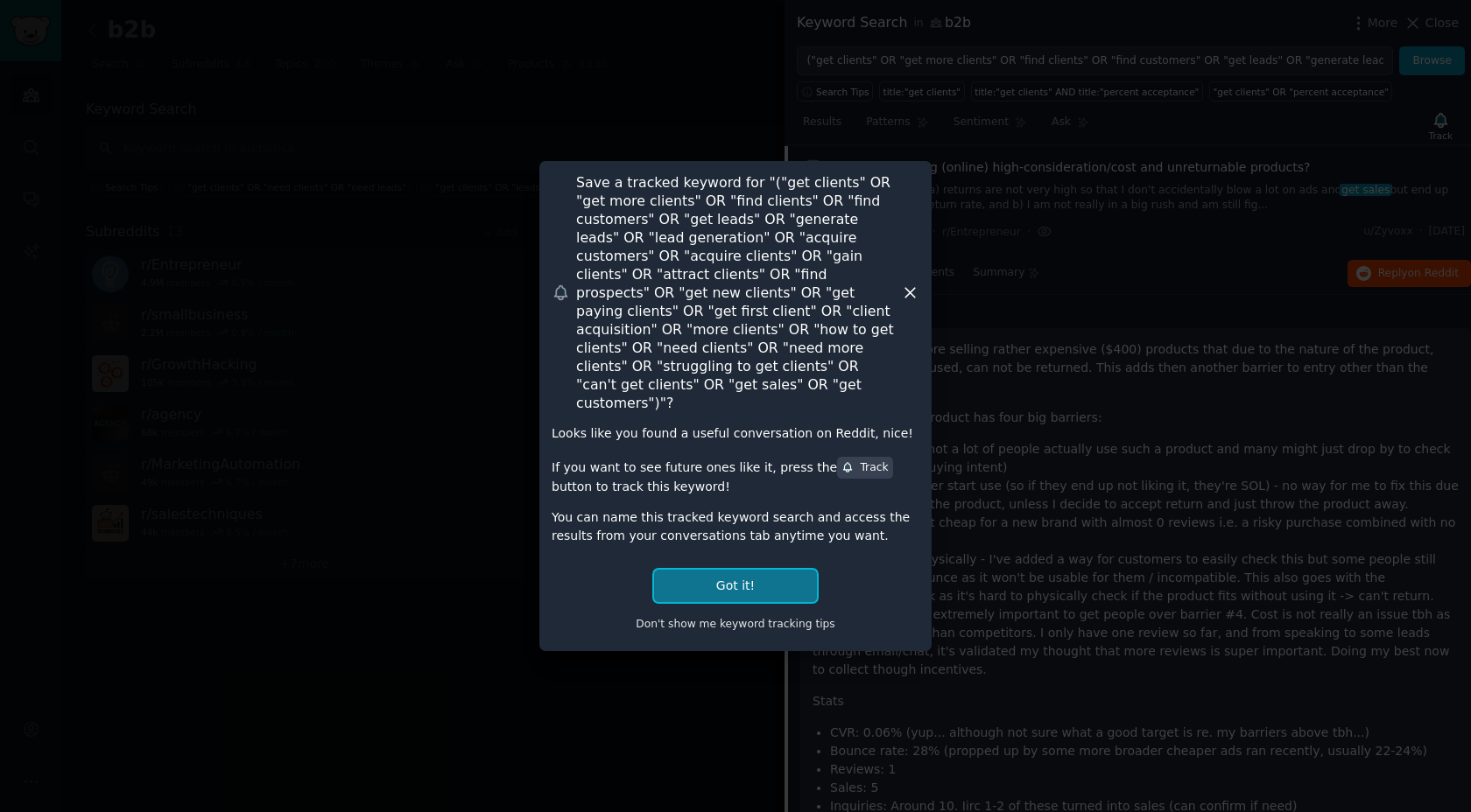
click at [740, 573] on button "Got it!" at bounding box center [736, 586] width 163 height 32
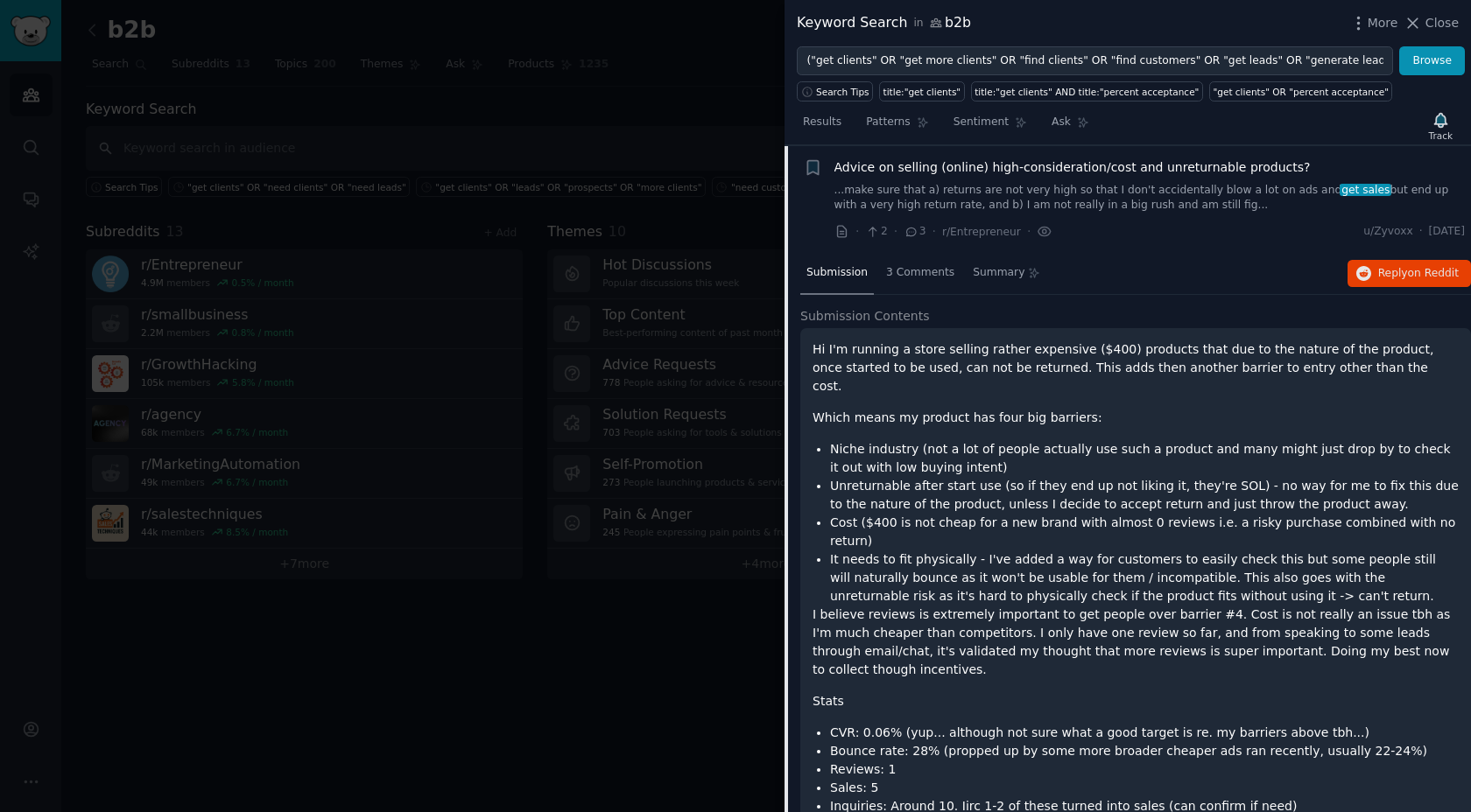
click at [1084, 186] on link "...make sure that a) returns are not very high so that I don't accidentally blo…" at bounding box center [1149, 198] width 631 height 30
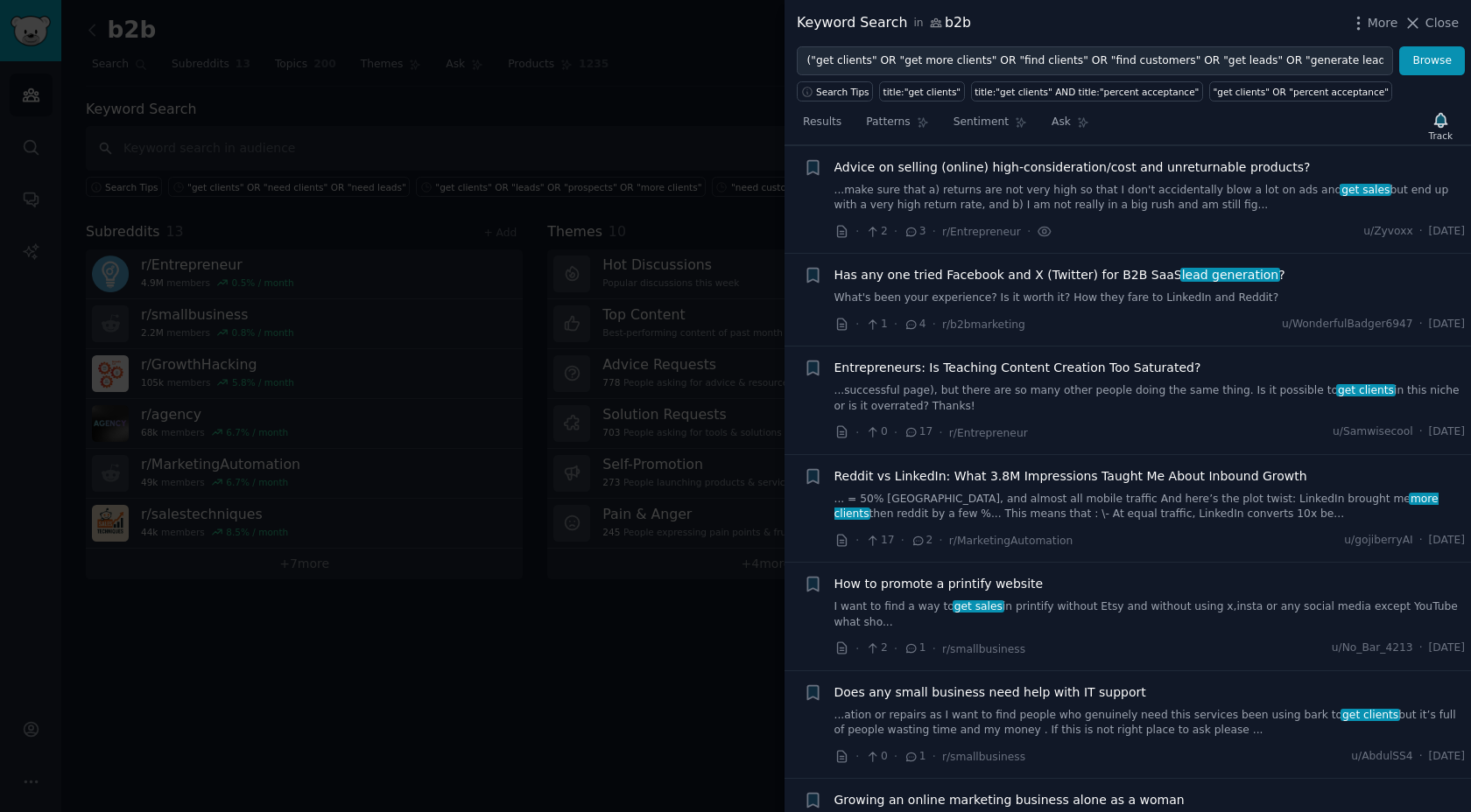
click at [621, 304] on div at bounding box center [736, 406] width 1471 height 812
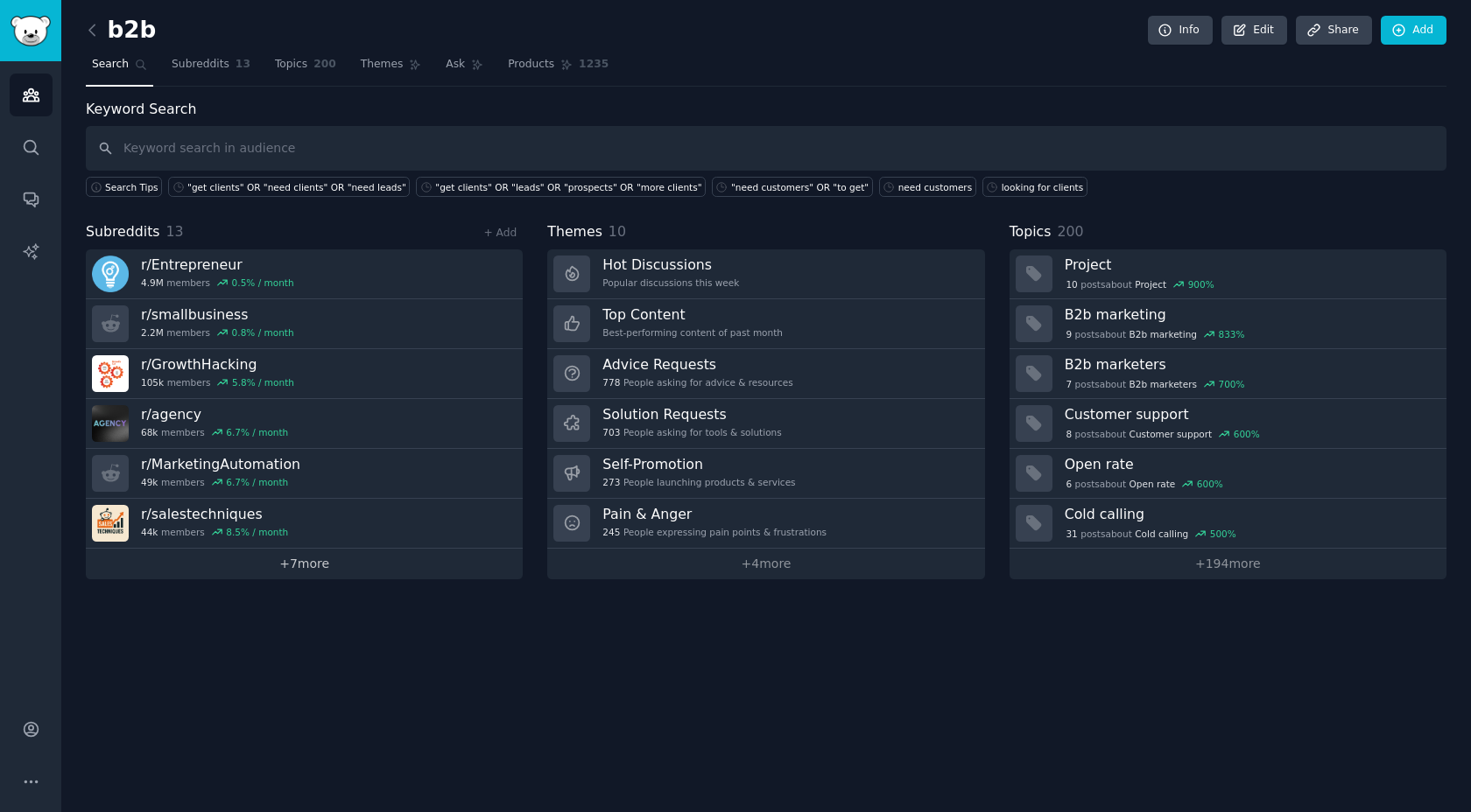
click at [275, 561] on link "+ 7 more" at bounding box center [304, 563] width 437 height 30
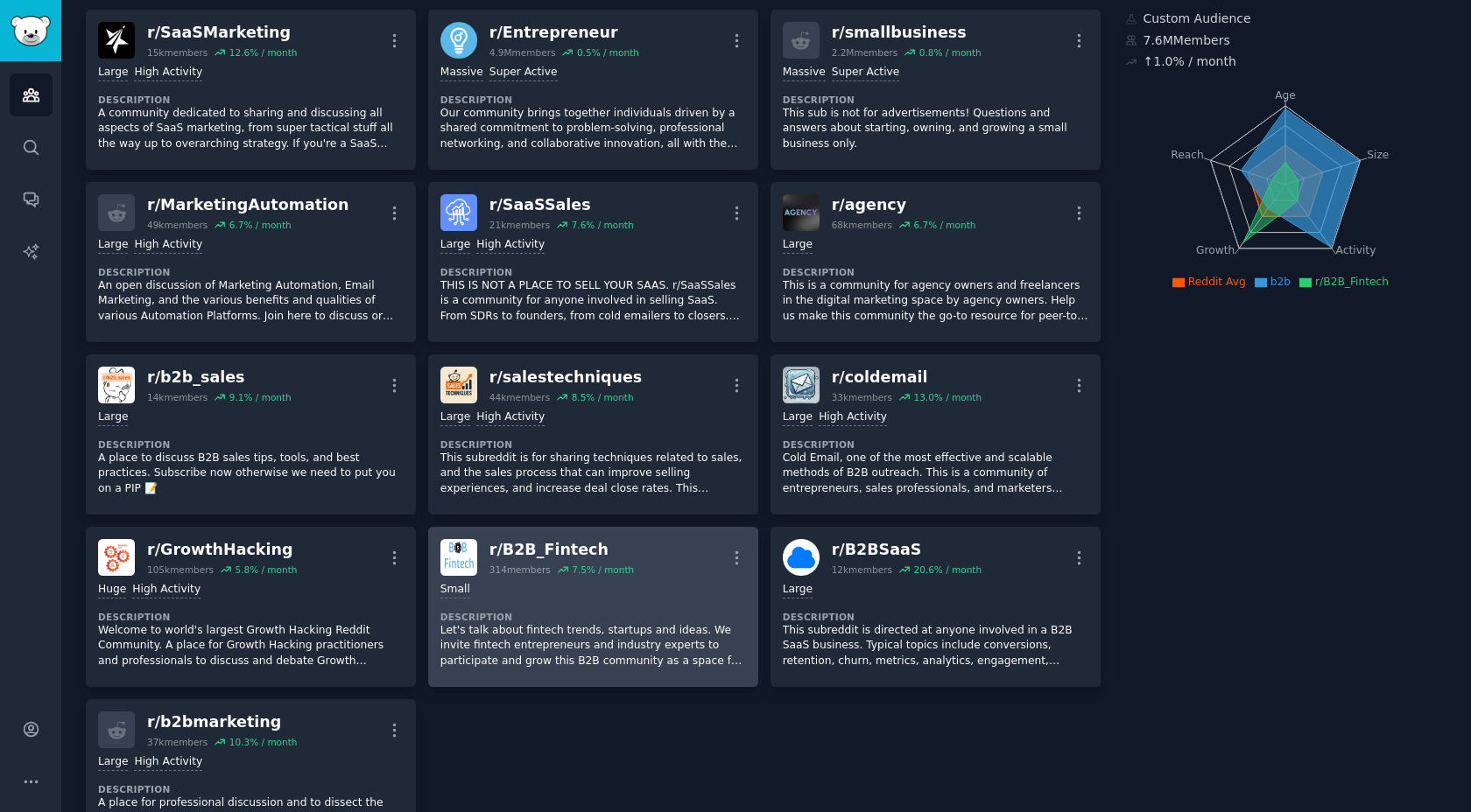
scroll to position [120, 0]
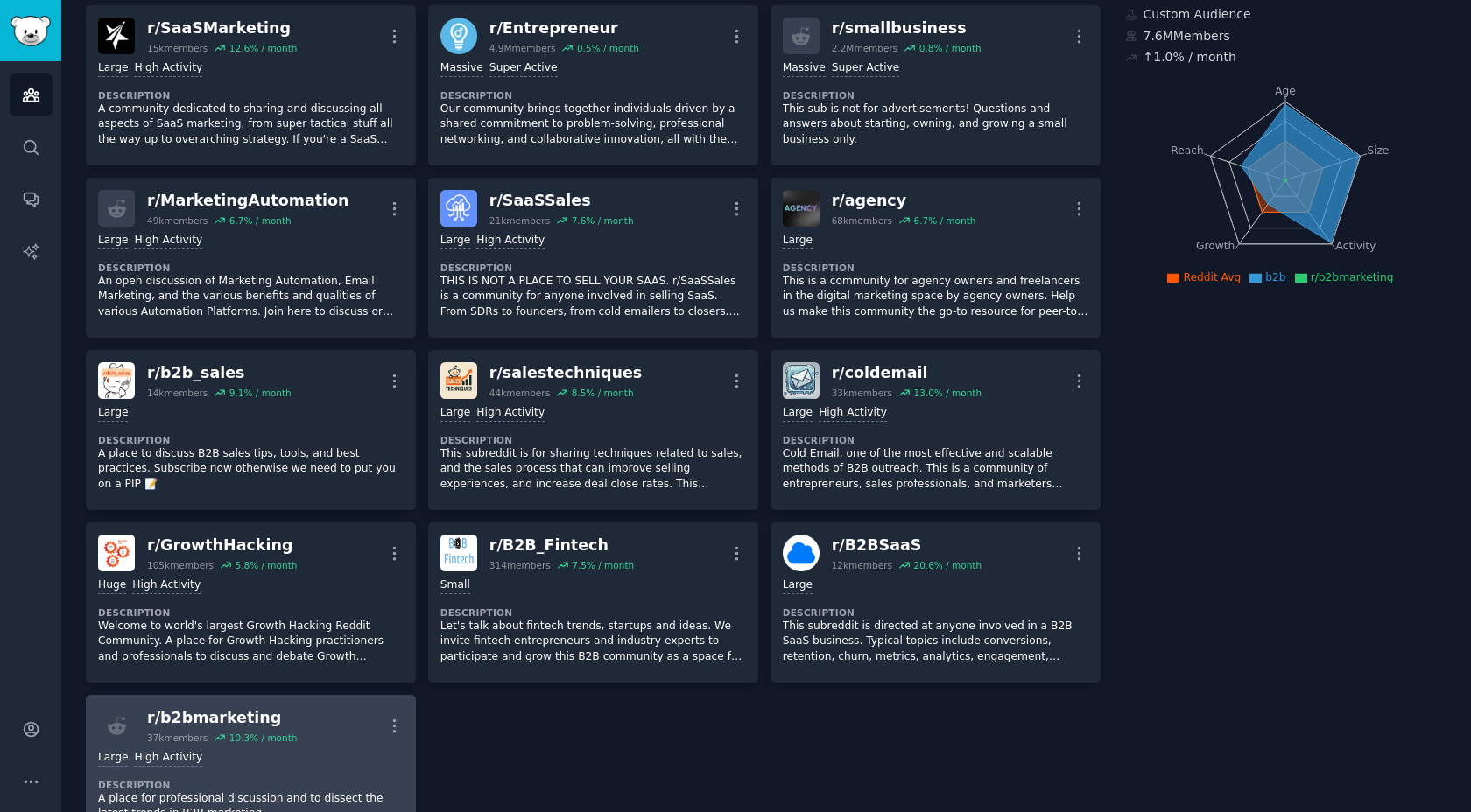
click at [321, 701] on link "r/ b2bmarketing 37k members 10.3 % / month More Large High Activity Description…" at bounding box center [251, 766] width 330 height 145
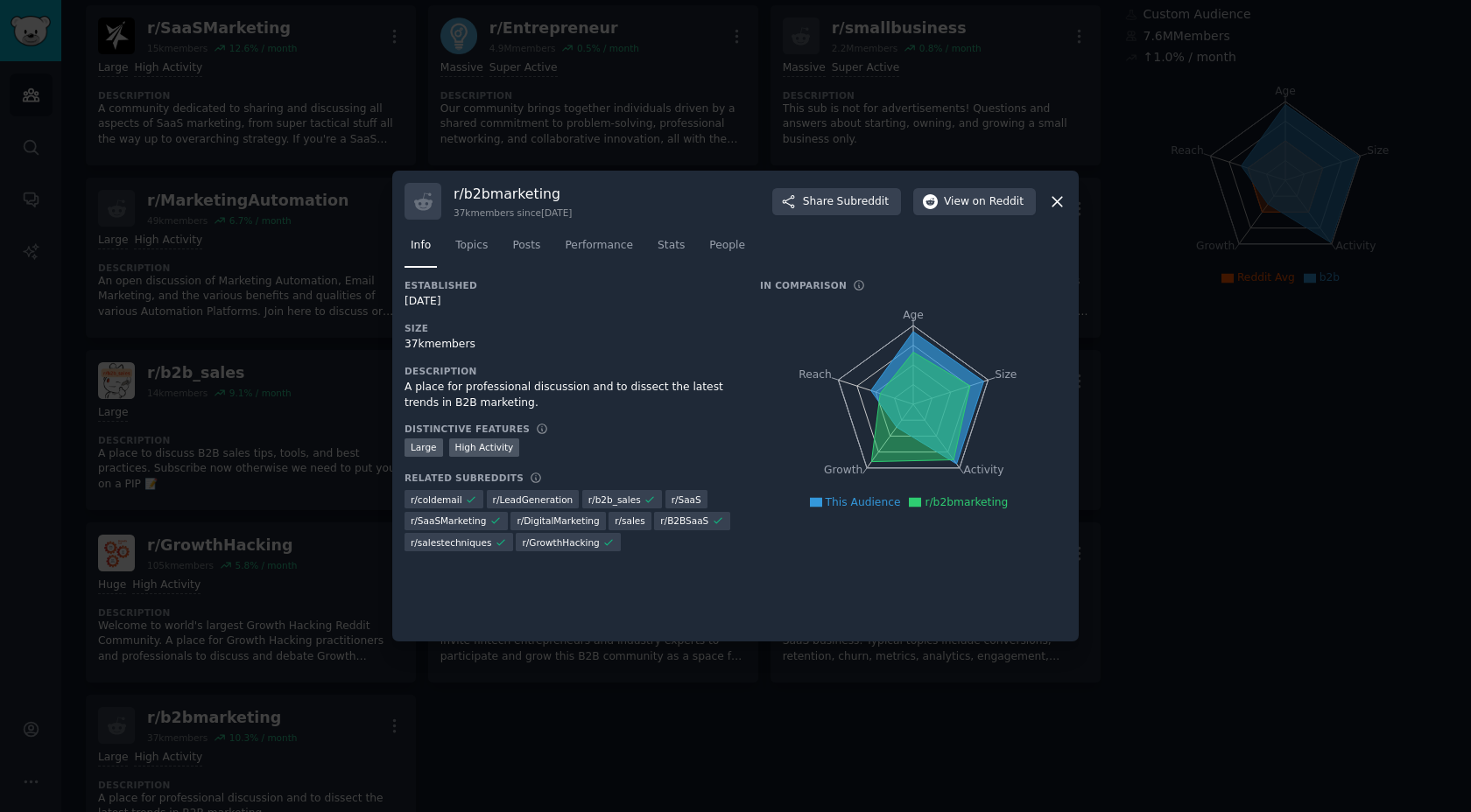
click at [1086, 217] on div at bounding box center [736, 406] width 1471 height 812
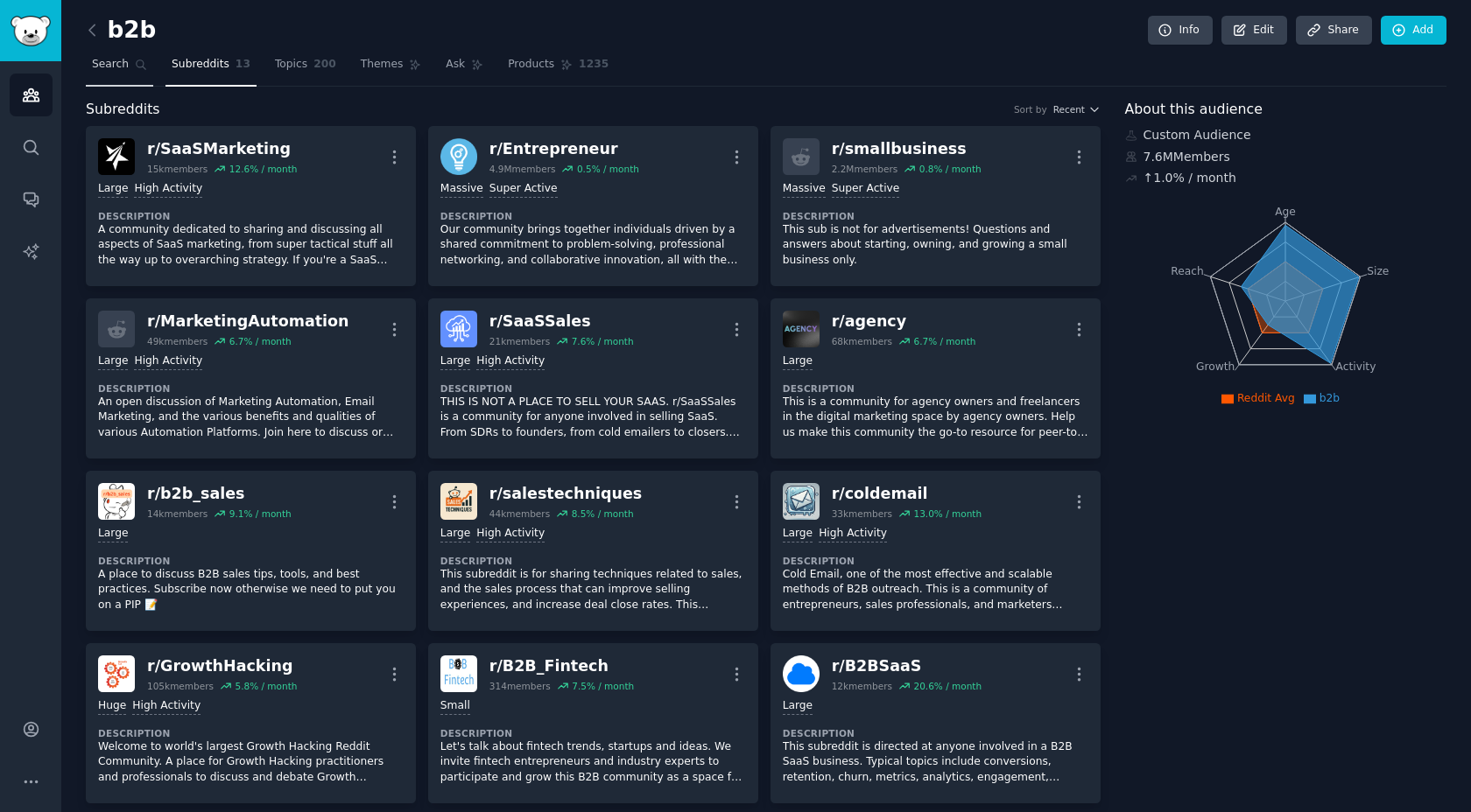
click at [126, 67] on span "Search" at bounding box center [110, 65] width 37 height 16
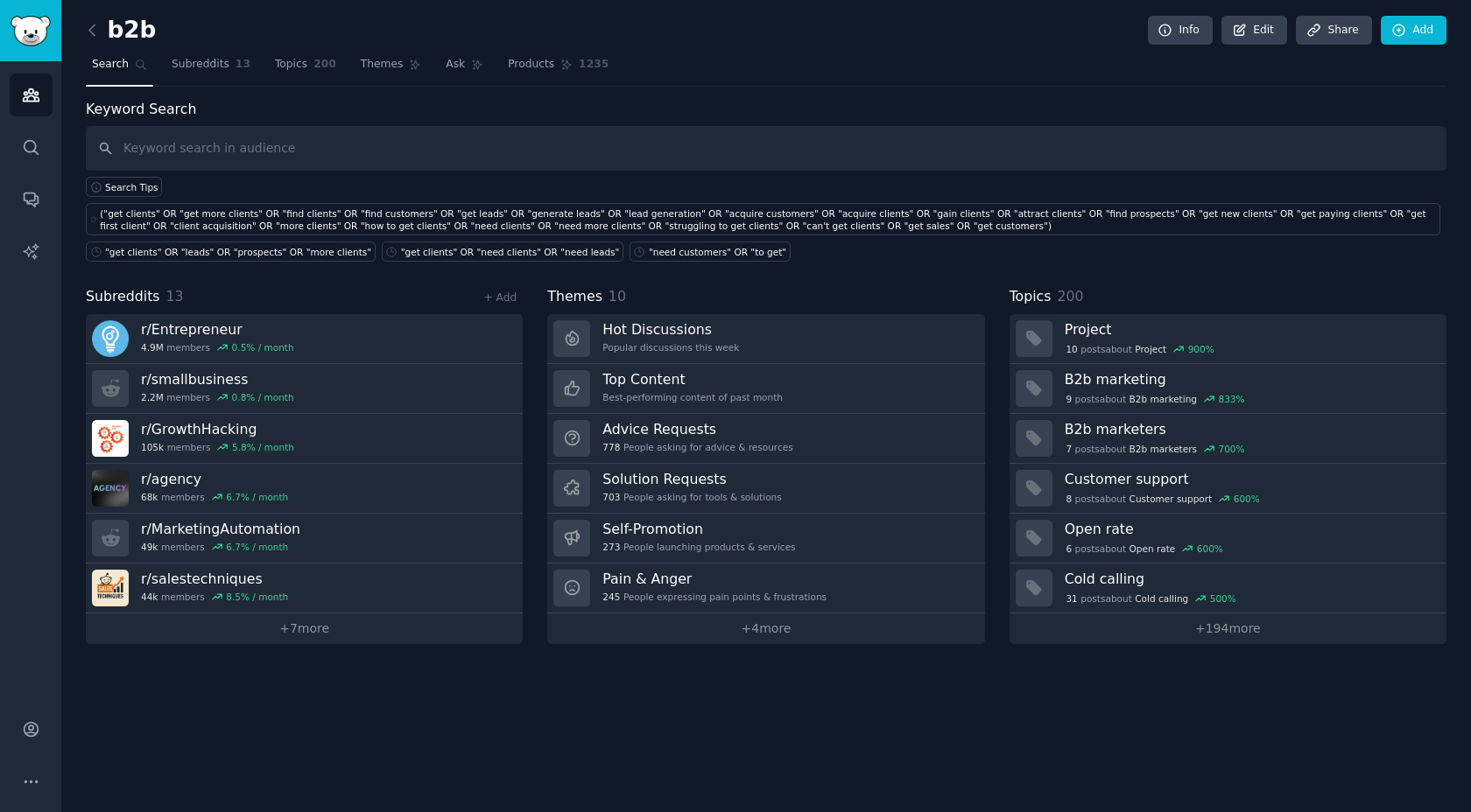
click at [380, 138] on input "text" at bounding box center [765, 148] width 1360 height 45
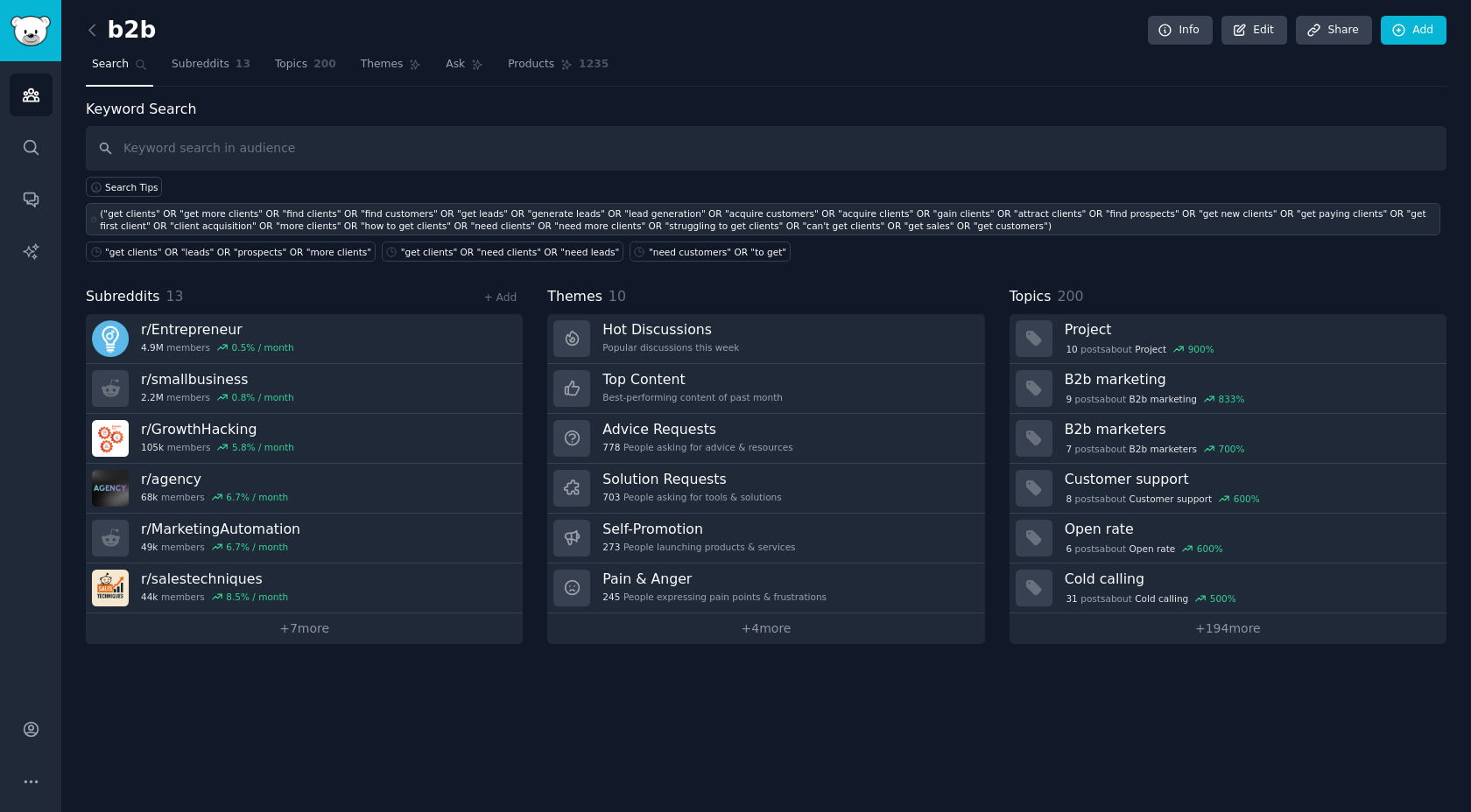
click at [371, 208] on div "("get clients" OR "get more clients" OR "find clients" OR "find customers" OR "…" at bounding box center [768, 220] width 1336 height 25
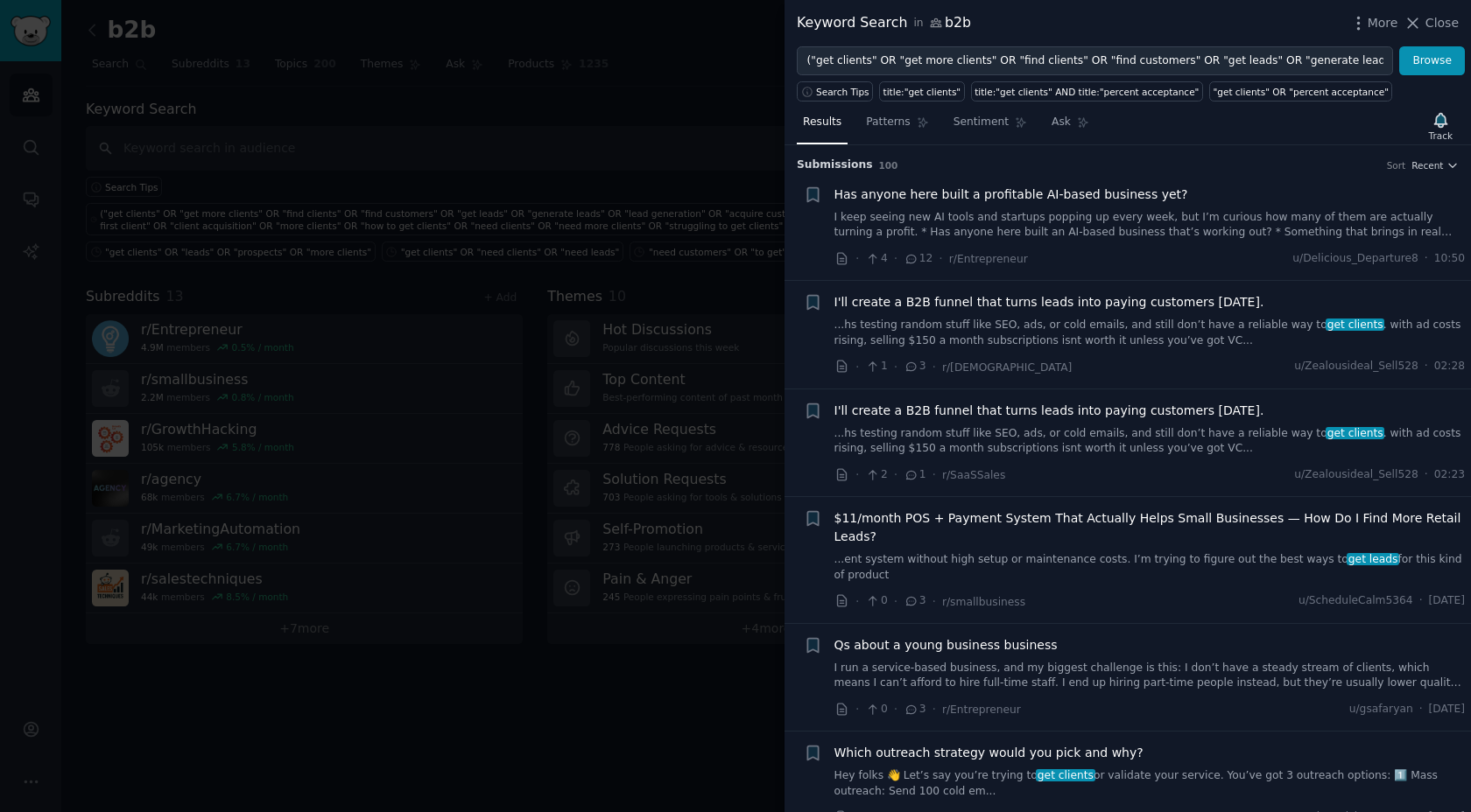
click at [489, 259] on div at bounding box center [736, 406] width 1471 height 812
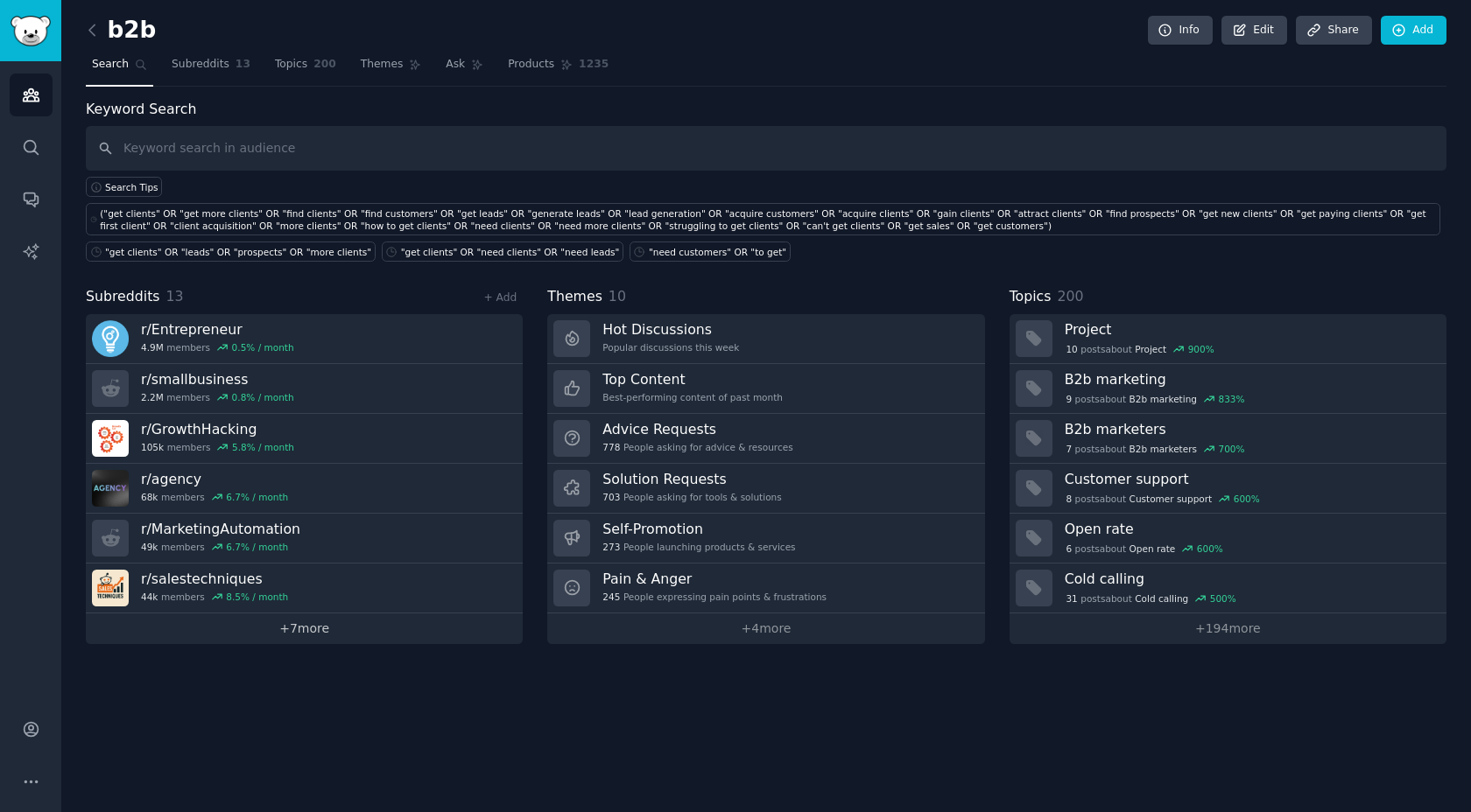
click at [312, 626] on link "+ 7 more" at bounding box center [304, 629] width 437 height 30
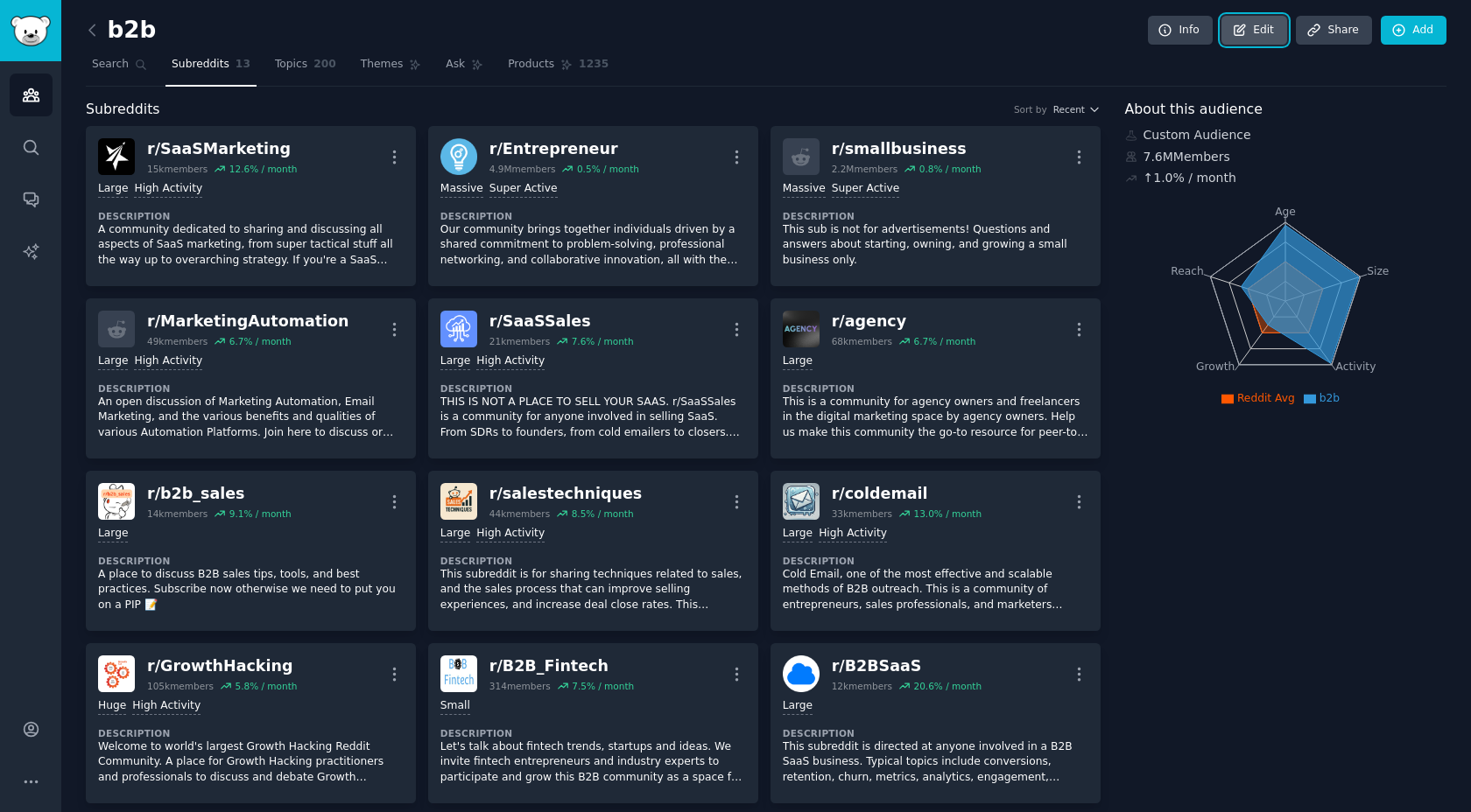
click at [1229, 19] on link "Edit" at bounding box center [1254, 30] width 65 height 29
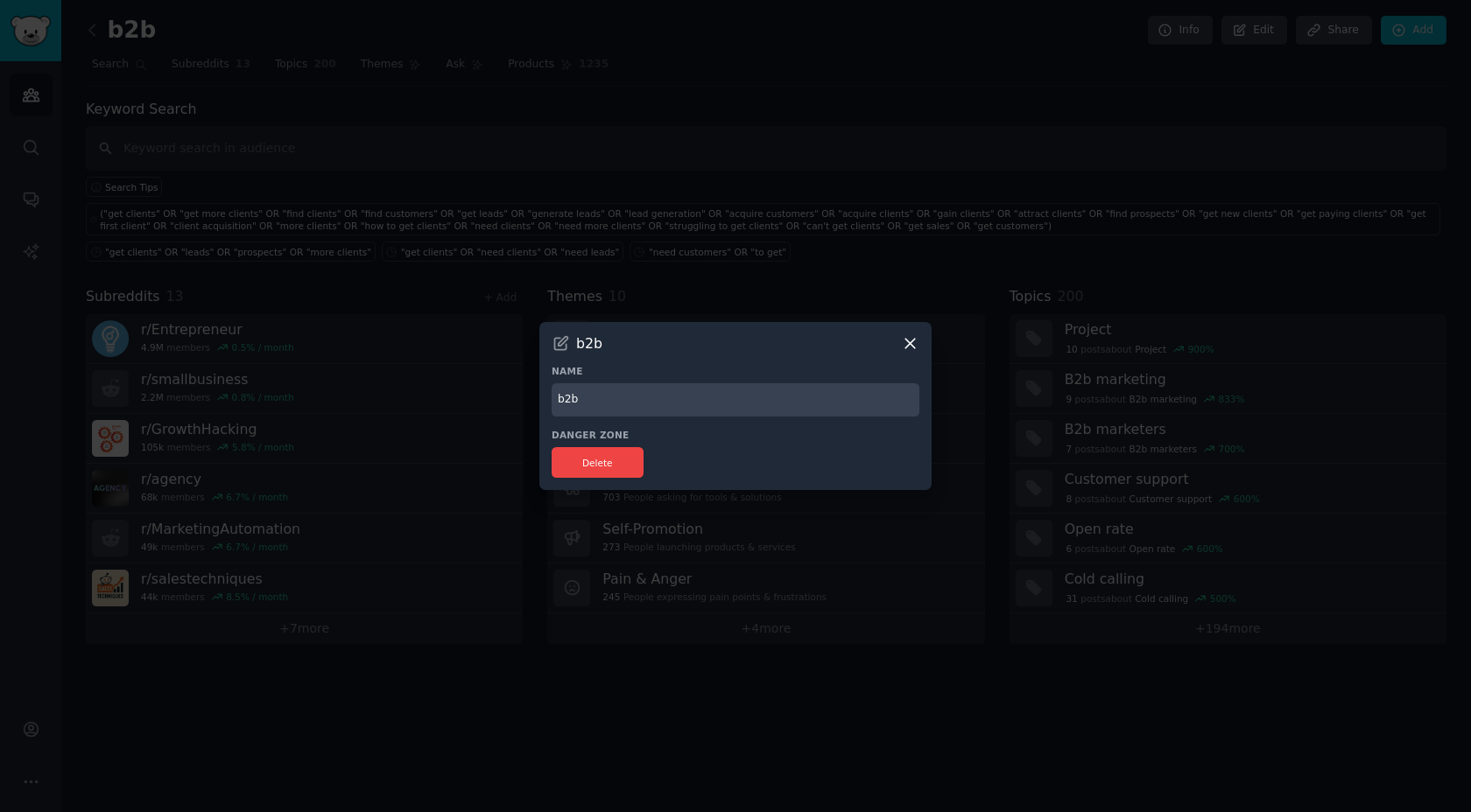
click at [912, 341] on icon at bounding box center [910, 343] width 9 height 9
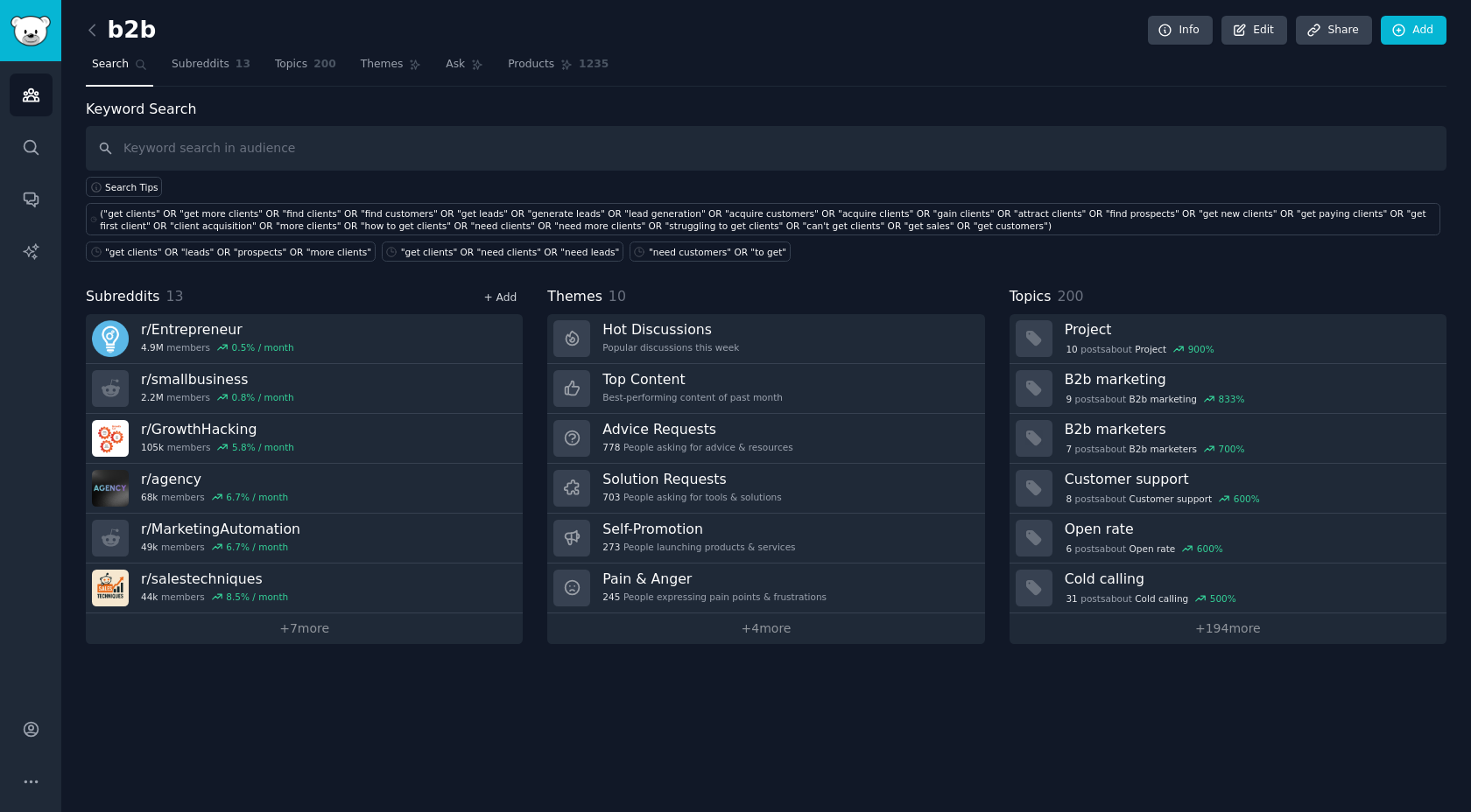
click at [502, 292] on link "+ Add" at bounding box center [499, 297] width 33 height 12
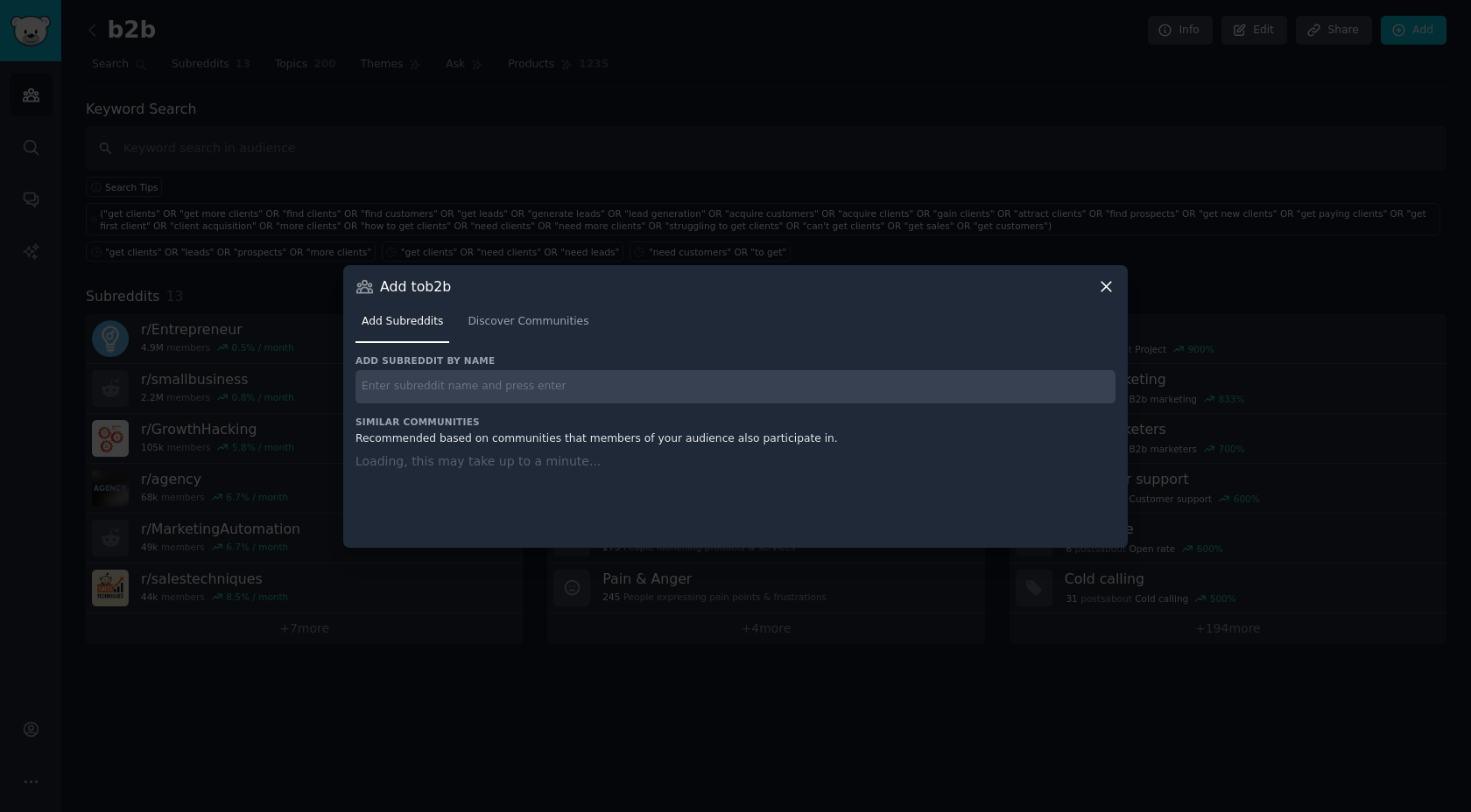
click at [530, 402] on input "text" at bounding box center [736, 387] width 760 height 34
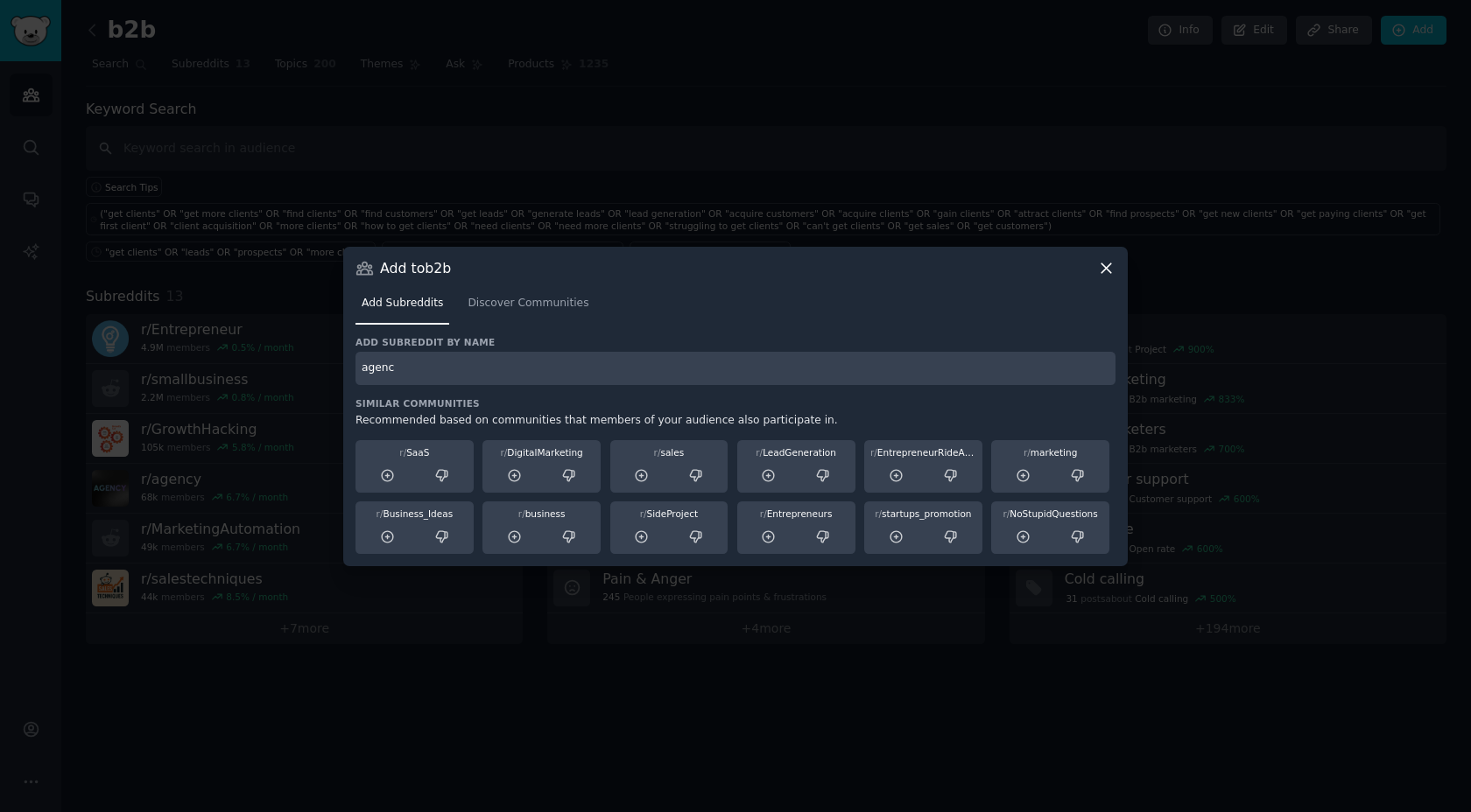
type input "agency"
click at [551, 371] on input "agency" at bounding box center [736, 369] width 760 height 34
click at [383, 475] on icon at bounding box center [387, 476] width 16 height 16
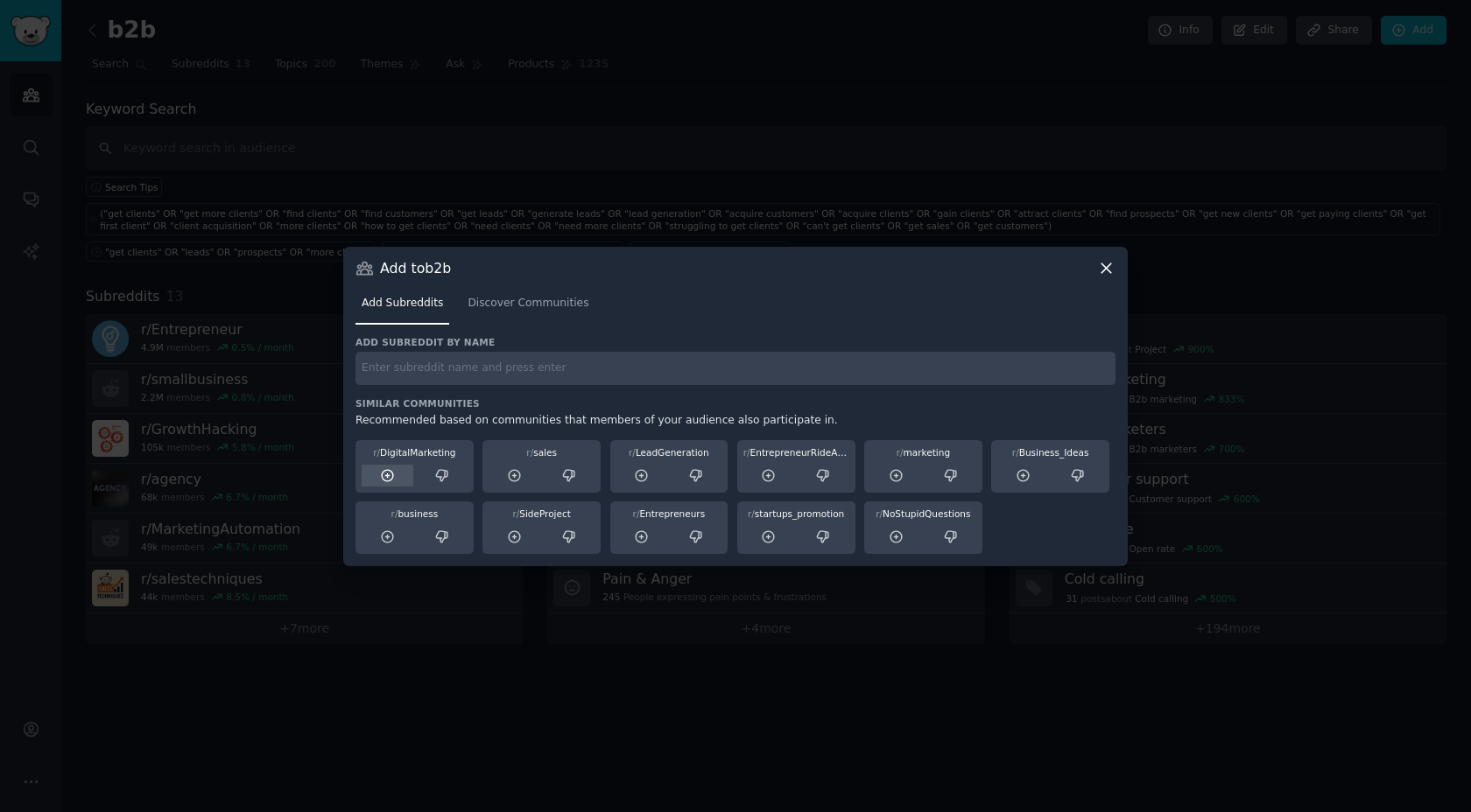
click at [382, 473] on icon at bounding box center [387, 475] width 11 height 11
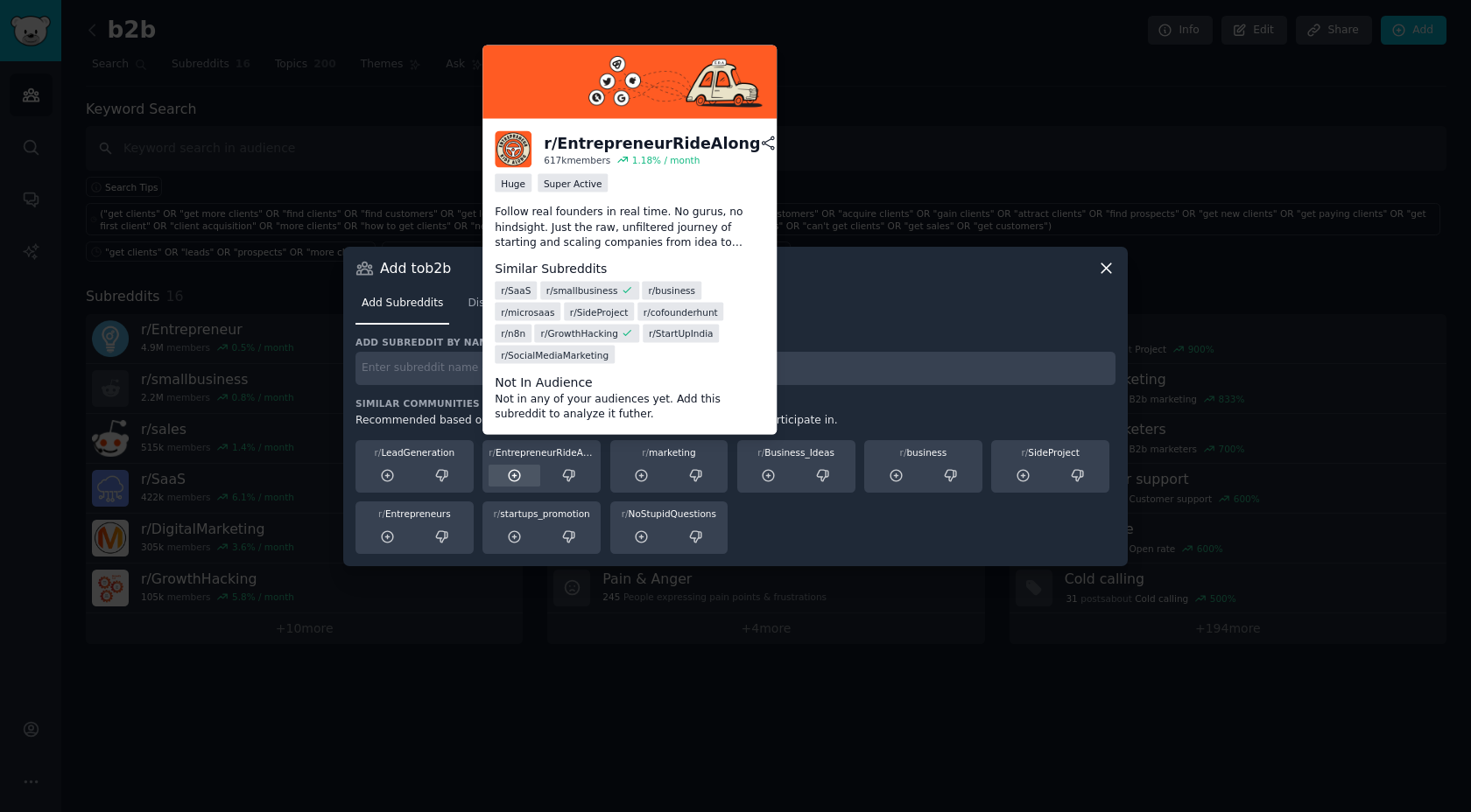
click at [511, 478] on icon at bounding box center [514, 476] width 16 height 16
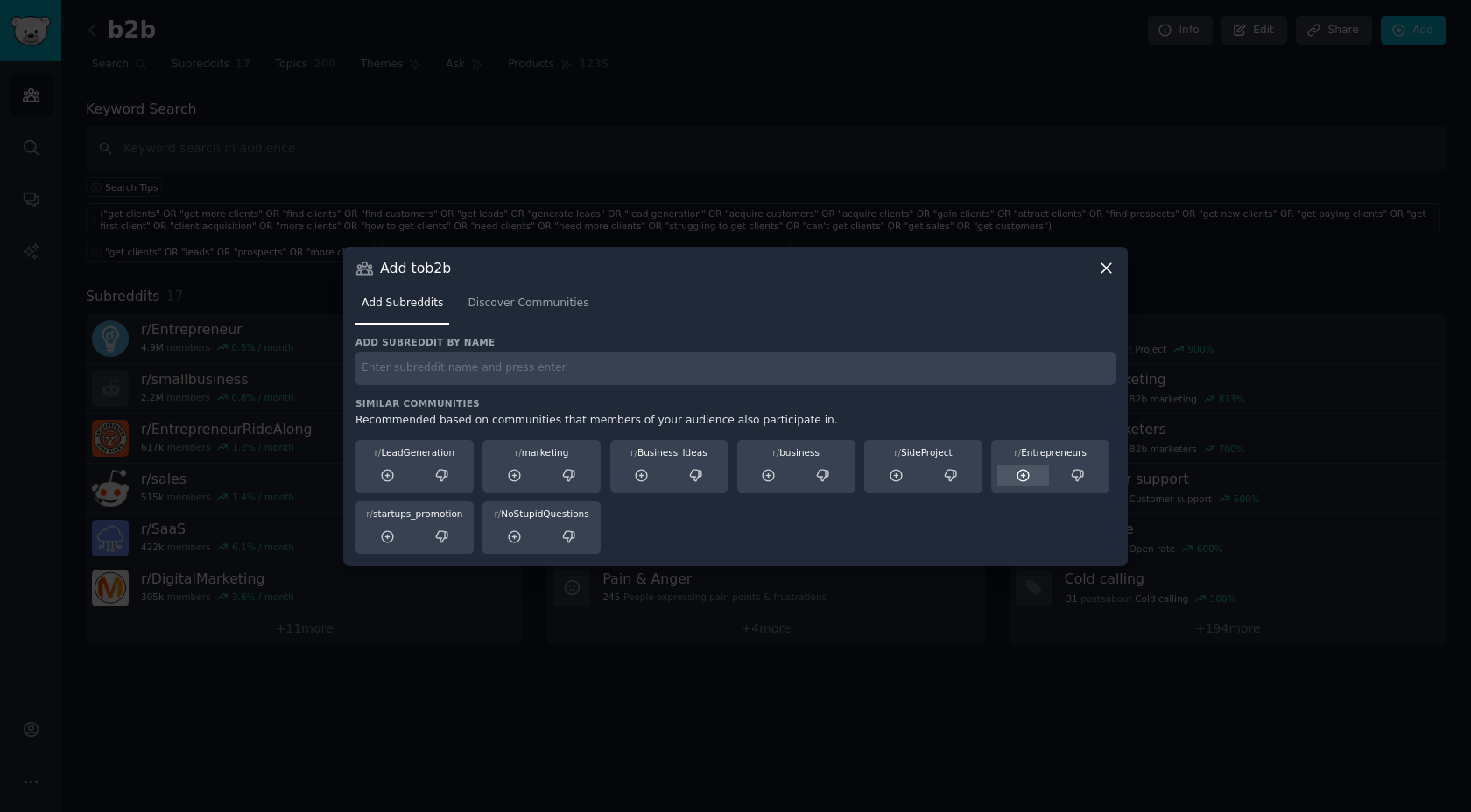
click at [1022, 480] on icon at bounding box center [1023, 476] width 16 height 16
click at [1025, 470] on icon at bounding box center [1023, 475] width 11 height 11
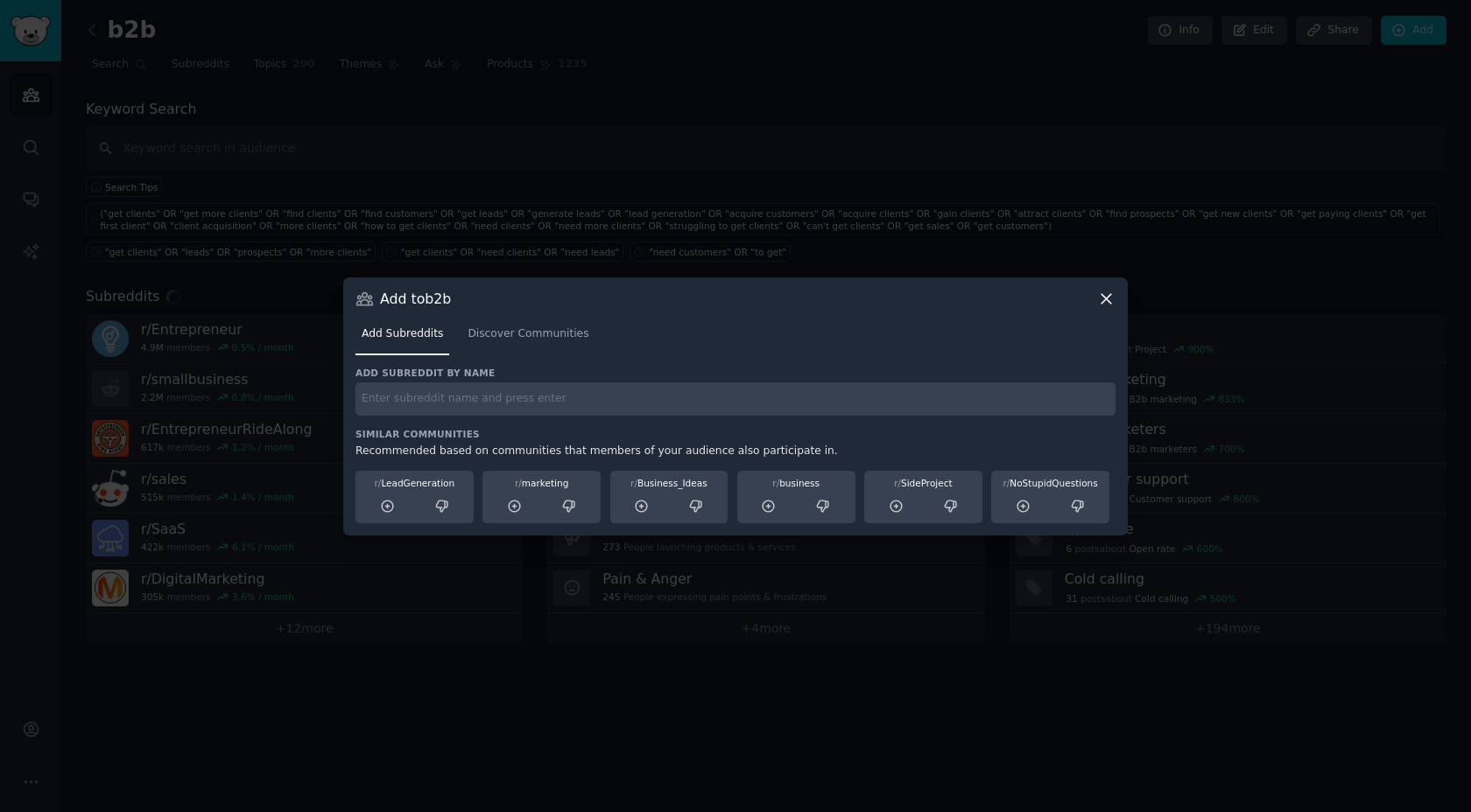
click at [1103, 297] on icon at bounding box center [1106, 298] width 18 height 18
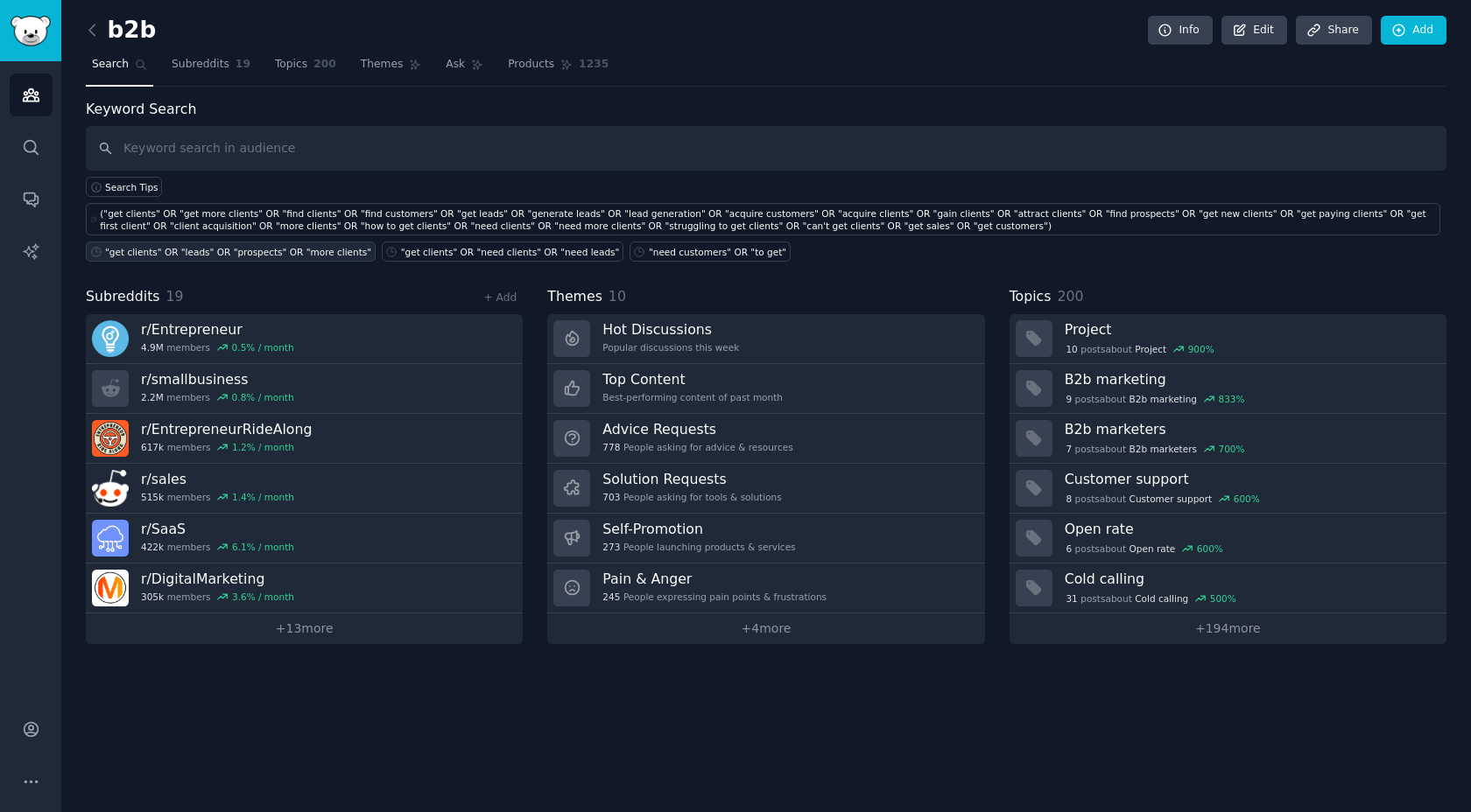
click at [302, 257] on link ""get clients" OR "leads" OR "prospects" OR "more clients"" at bounding box center [230, 251] width 289 height 20
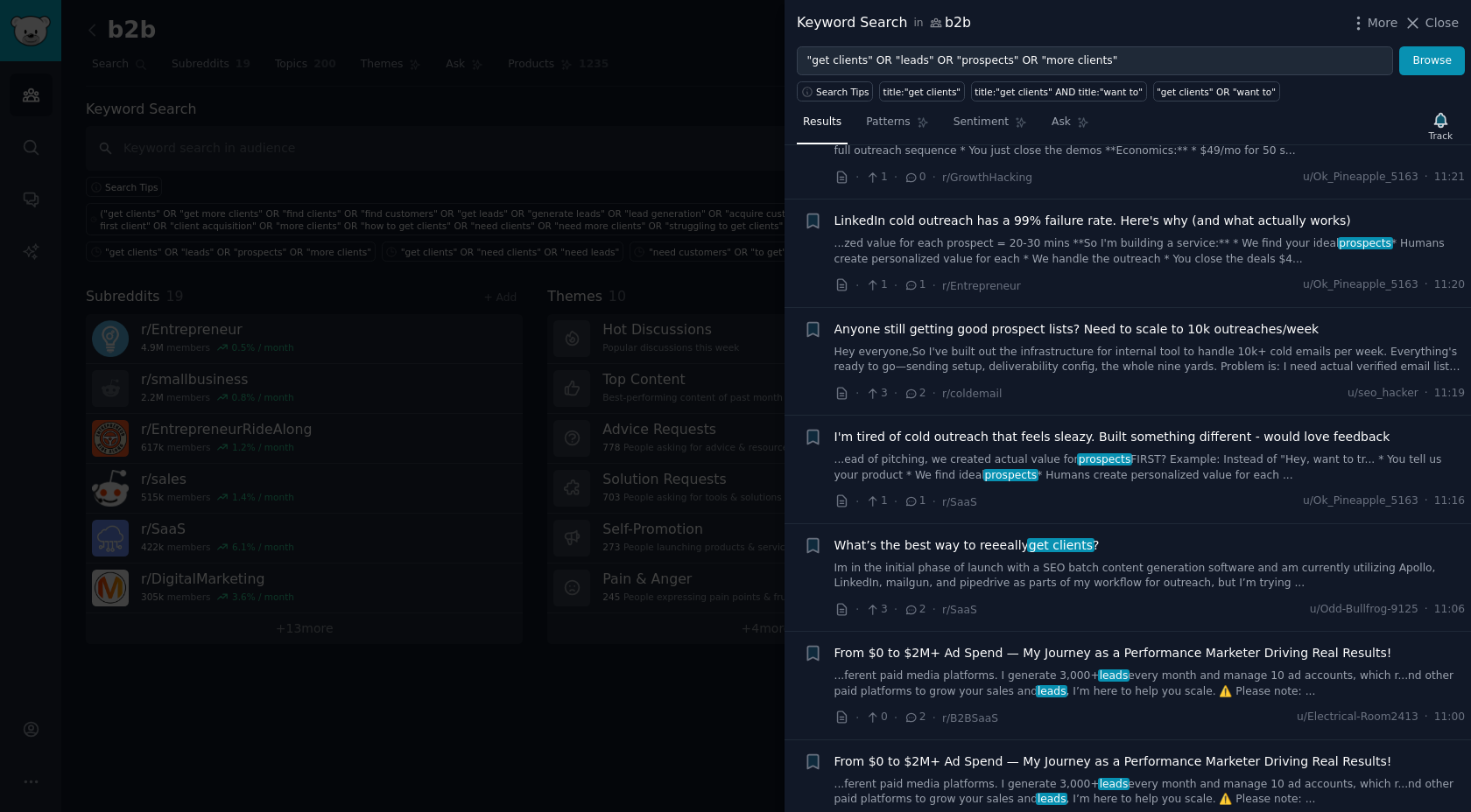
scroll to position [311, 0]
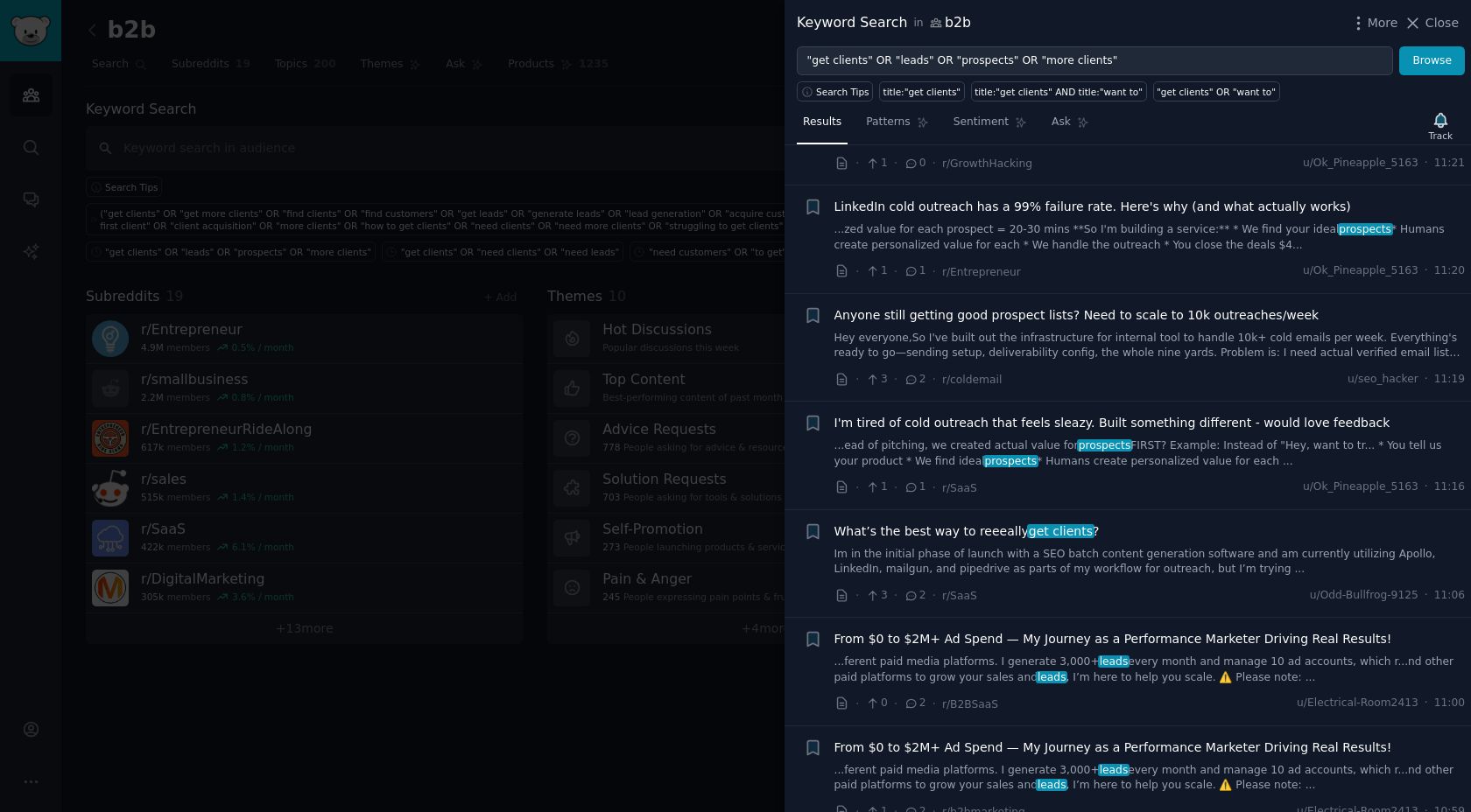
click at [915, 536] on span "What’s the best way to reeeally get clients ?" at bounding box center [967, 531] width 266 height 18
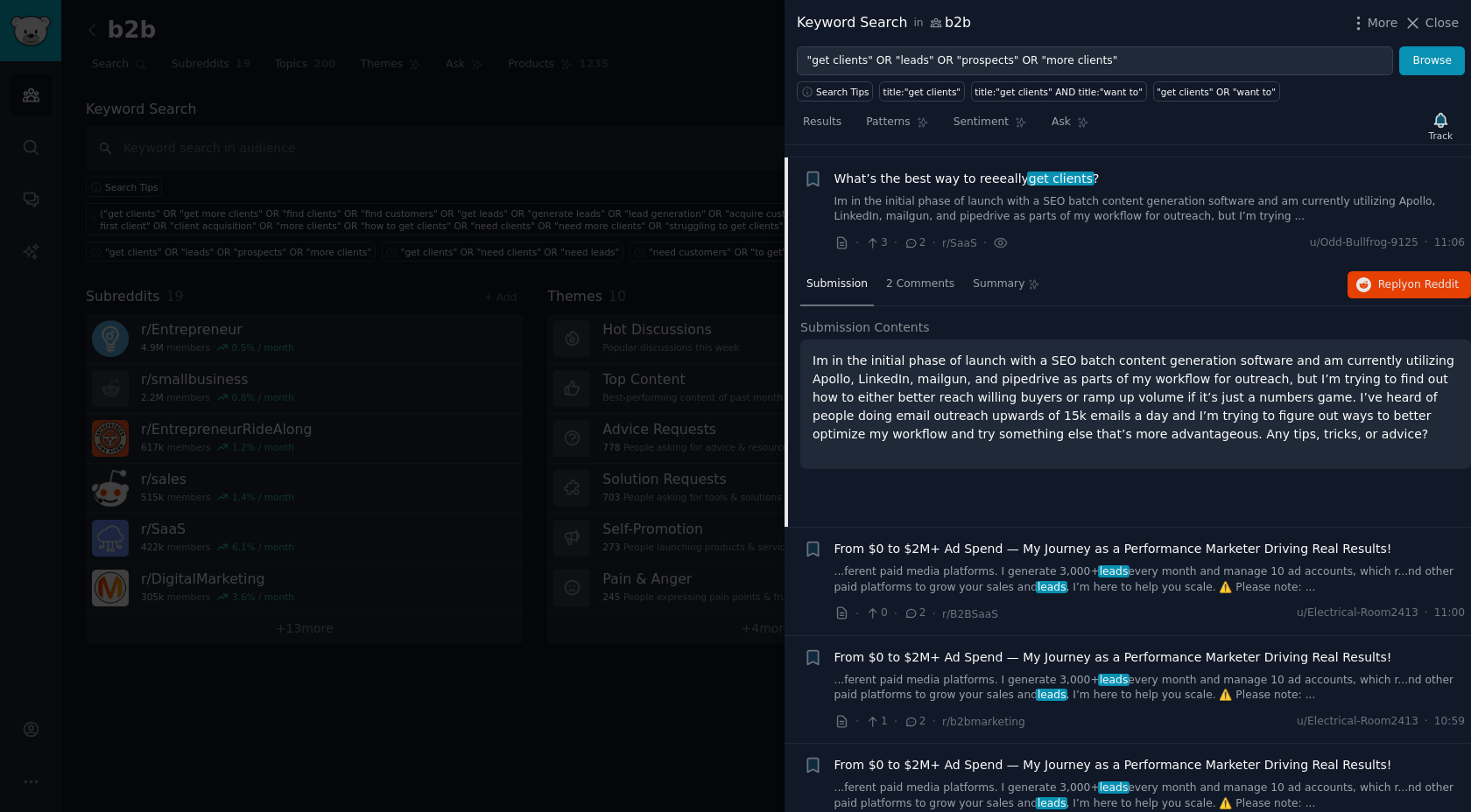
scroll to position [675, 0]
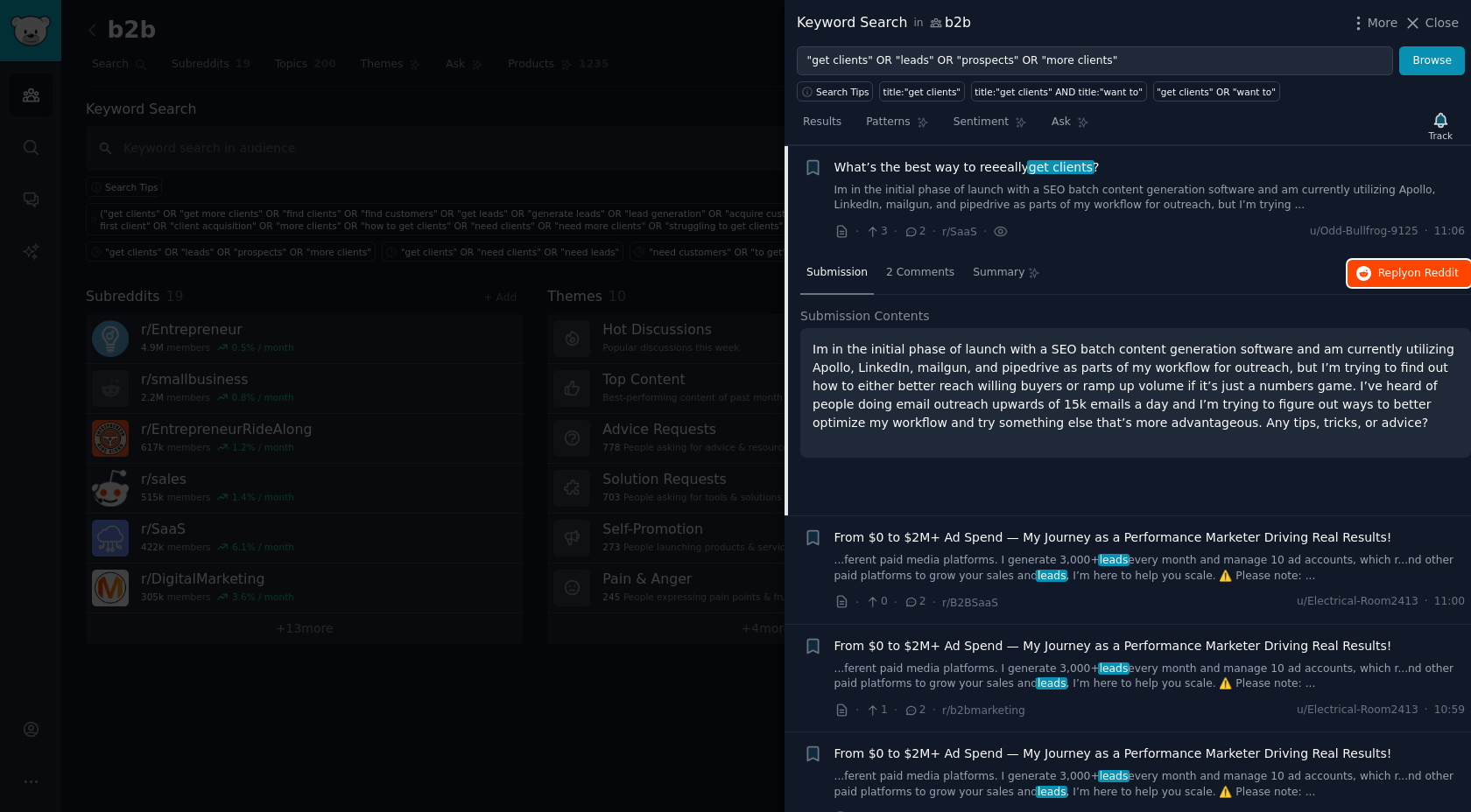
click at [1381, 268] on span "Reply on Reddit" at bounding box center [1418, 273] width 81 height 16
click at [1123, 186] on link "Im in the initial phase of launch with a SEO batch content generation software …" at bounding box center [1149, 198] width 631 height 30
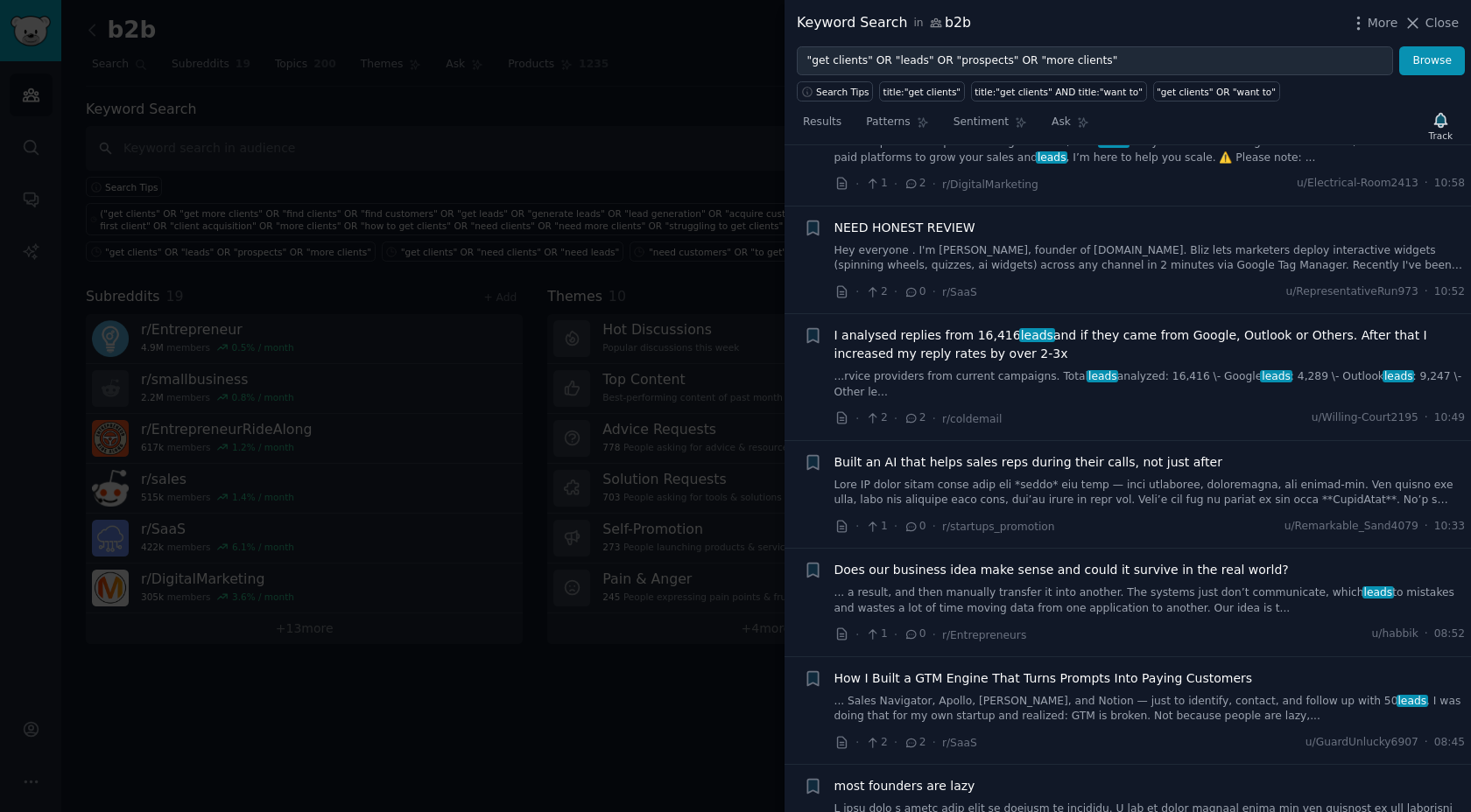
scroll to position [1091, 0]
